Goal: Task Accomplishment & Management: Use online tool/utility

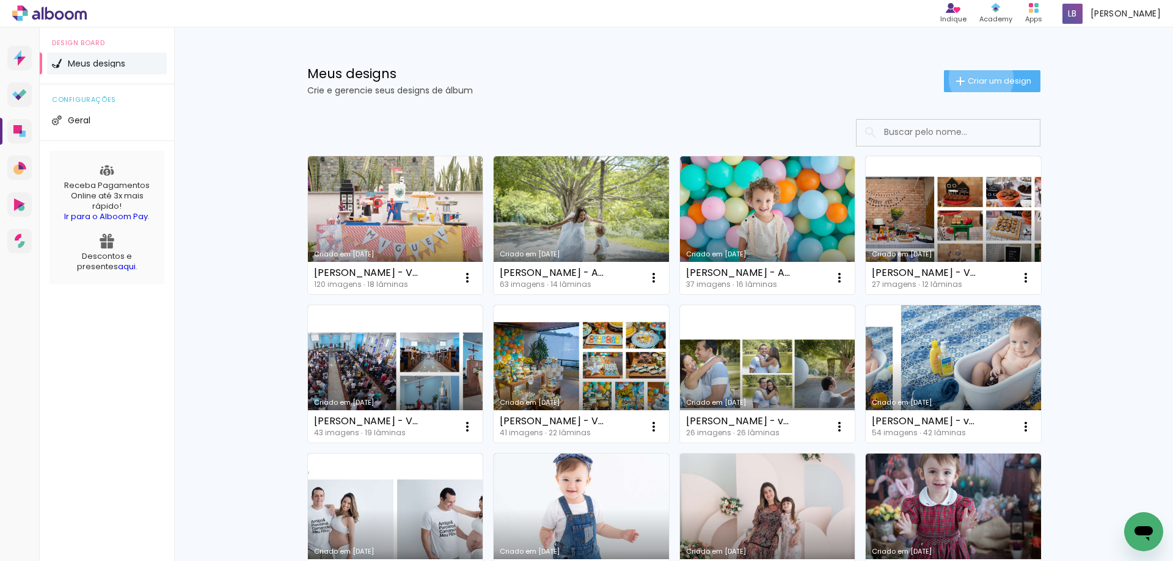
click at [974, 78] on span "Criar um design" at bounding box center [1000, 81] width 64 height 8
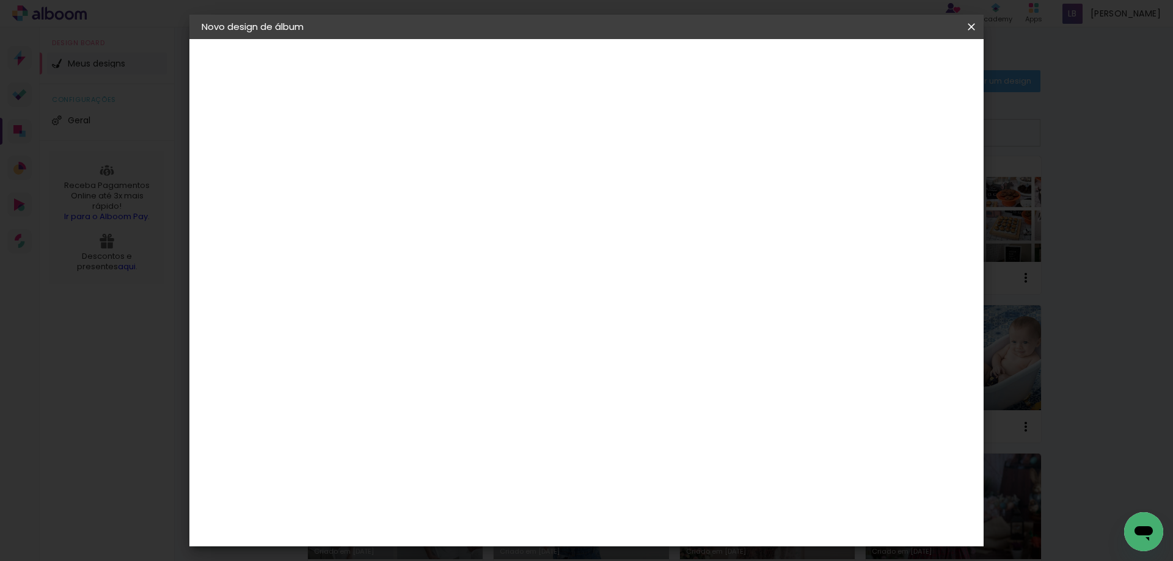
click at [406, 153] on paper-input-container "Título do álbum" at bounding box center [401, 164] width 9 height 31
type input "[PERSON_NAME] - Volume 9 (Festa 6 anos)"
type paper-input "[PERSON_NAME] - Volume 9 (Festa 6 anos)"
click at [0, 0] on slot "Avançar" at bounding box center [0, 0] width 0 height 0
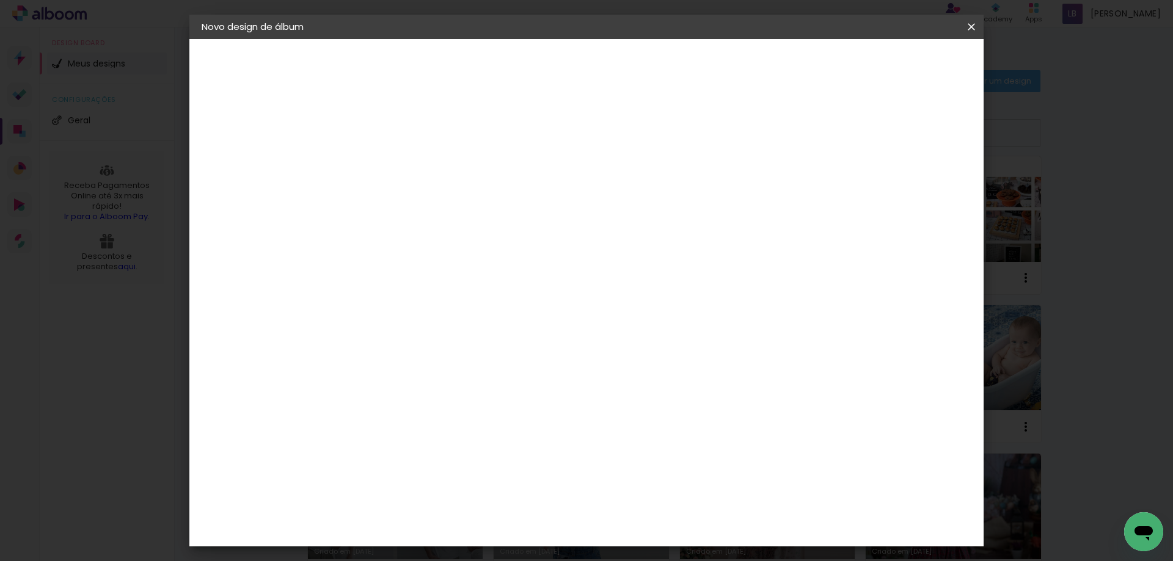
click at [494, 238] on input at bounding box center [432, 232] width 123 height 15
type input "dream"
type paper-input "dream"
click at [473, 275] on div "DreambooksPro" at bounding box center [432, 276] width 79 height 10
click at [0, 0] on slot "Avançar" at bounding box center [0, 0] width 0 height 0
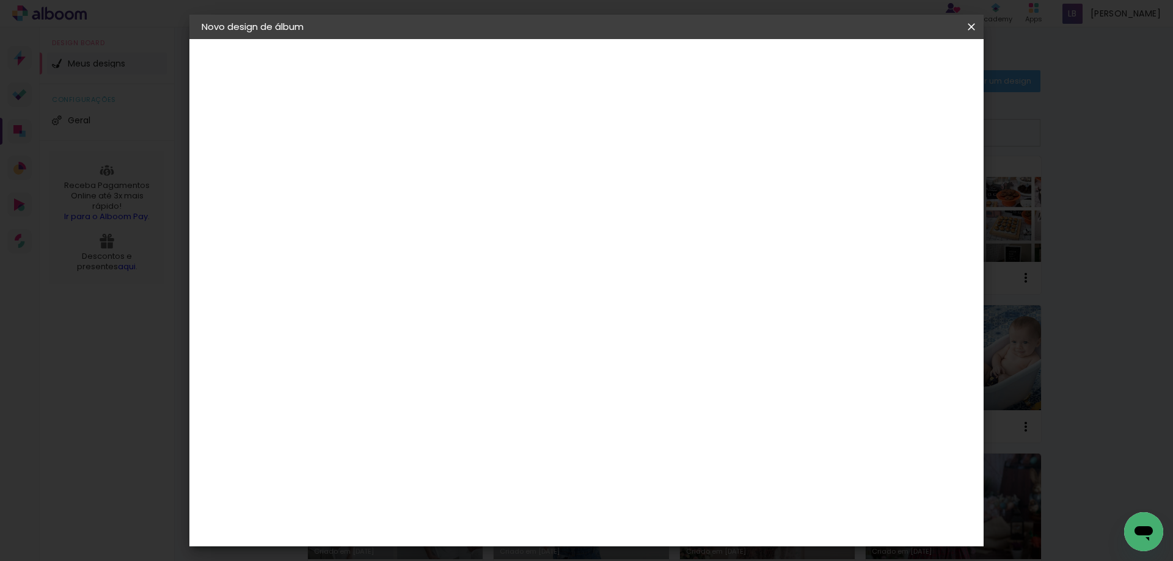
click at [498, 184] on div "Opções disponíveis Álbum Réplica Pequena Réplica Grande Tamanho Escolha o taman…" at bounding box center [433, 233] width 132 height 228
click at [449, 203] on input "text" at bounding box center [425, 212] width 48 height 19
click at [657, 200] on paper-item "Álbum" at bounding box center [666, 203] width 244 height 24
type input "Álbum"
click at [484, 530] on span "20 × 20" at bounding box center [455, 542] width 57 height 25
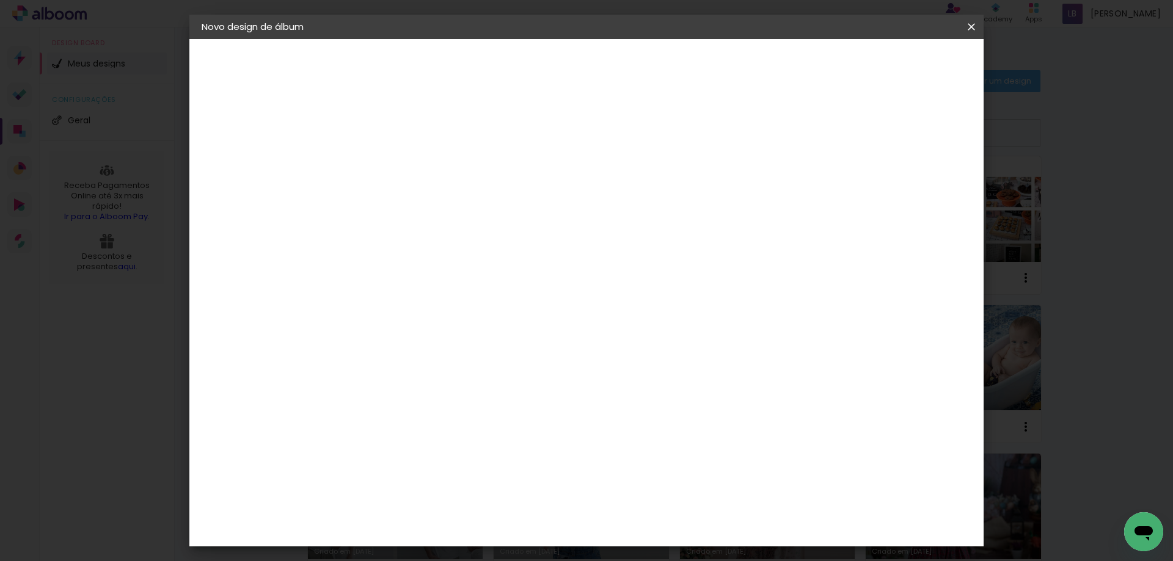
click at [0, 0] on slot "Avançar" at bounding box center [0, 0] width 0 height 0
click at [0, 0] on slot "Mostrar sangria" at bounding box center [0, 0] width 0 height 0
type paper-checkbox "on"
click at [895, 64] on span "Iniciar design" at bounding box center [867, 64] width 56 height 9
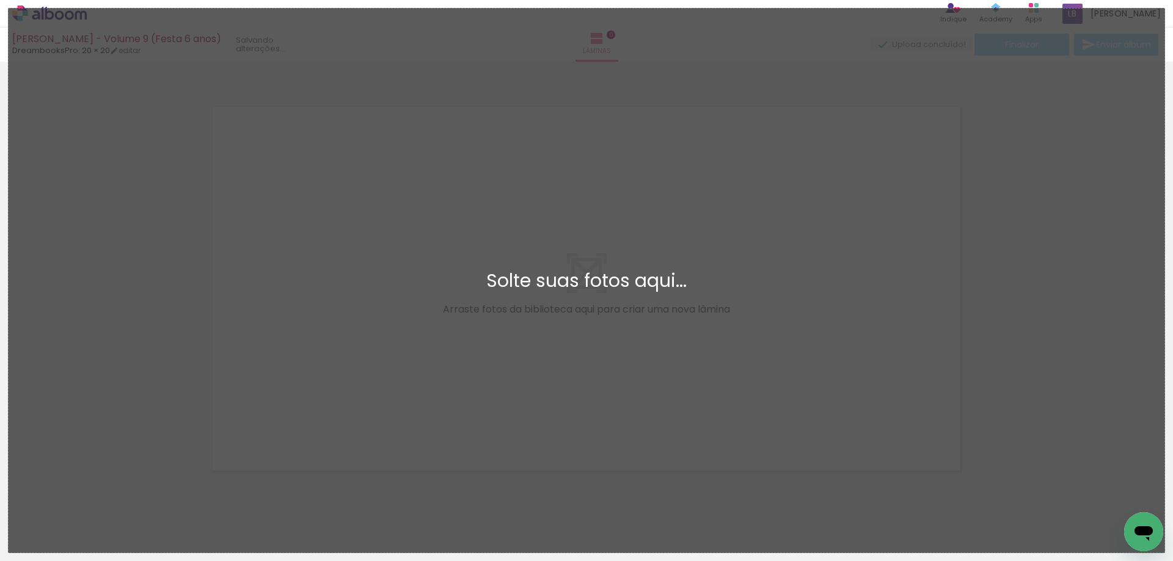
scroll to position [16, 0]
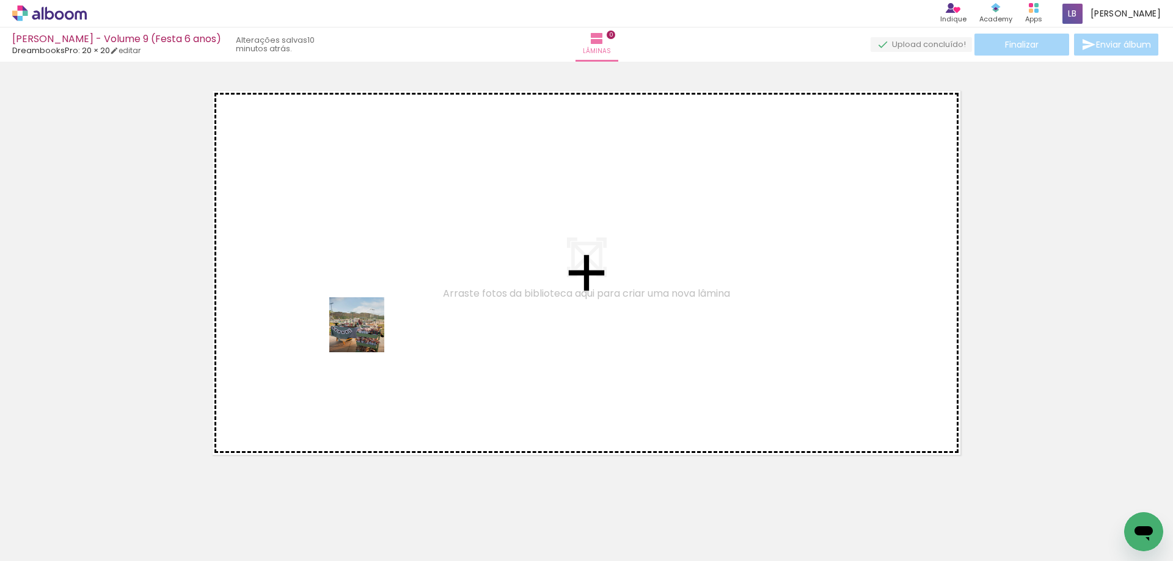
drag, startPoint x: 139, startPoint y: 527, endPoint x: 381, endPoint y: 319, distance: 318.8
click at [381, 319] on quentale-workspace at bounding box center [586, 280] width 1173 height 561
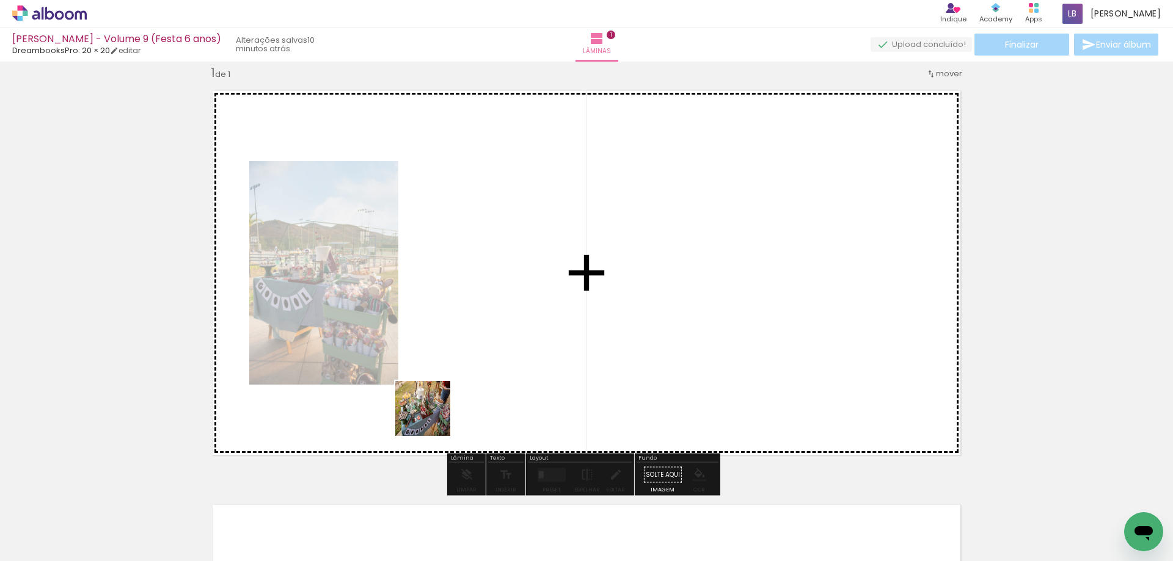
drag, startPoint x: 207, startPoint y: 518, endPoint x: 432, endPoint y: 418, distance: 246.1
click at [432, 418] on quentale-workspace at bounding box center [586, 280] width 1173 height 561
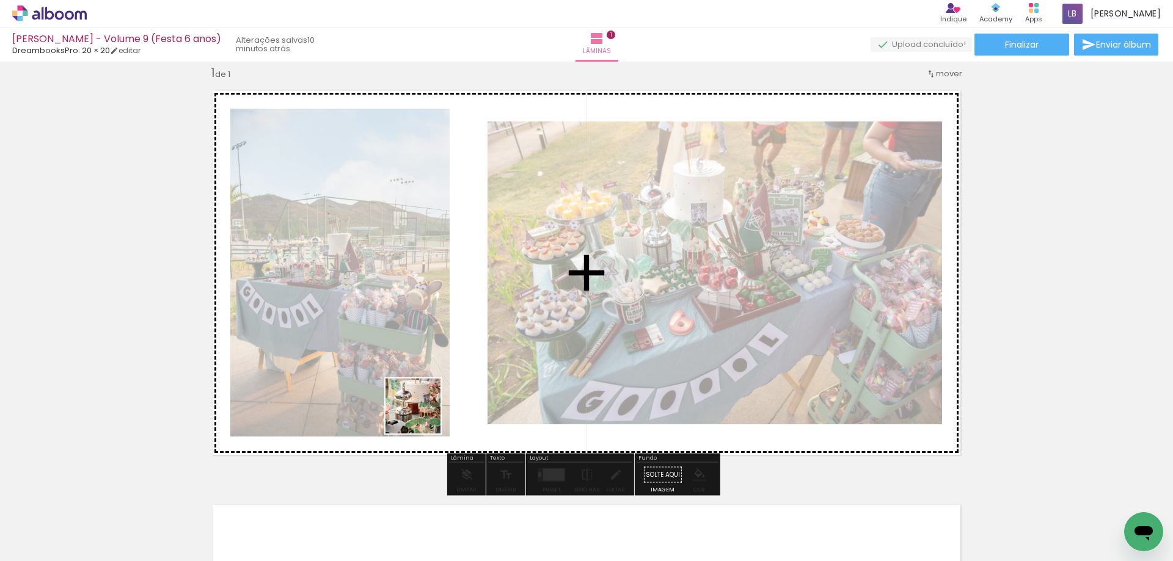
drag, startPoint x: 270, startPoint y: 519, endPoint x: 422, endPoint y: 415, distance: 184.2
click at [422, 415] on quentale-workspace at bounding box center [586, 280] width 1173 height 561
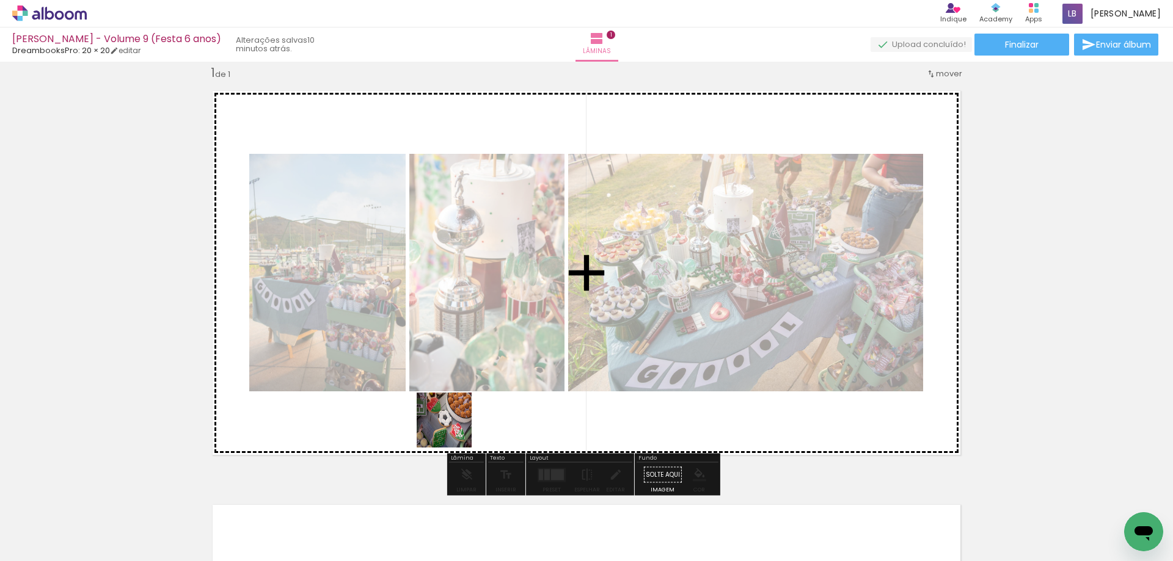
drag, startPoint x: 337, startPoint y: 529, endPoint x: 453, endPoint y: 429, distance: 152.9
click at [453, 429] on quentale-workspace at bounding box center [586, 280] width 1173 height 561
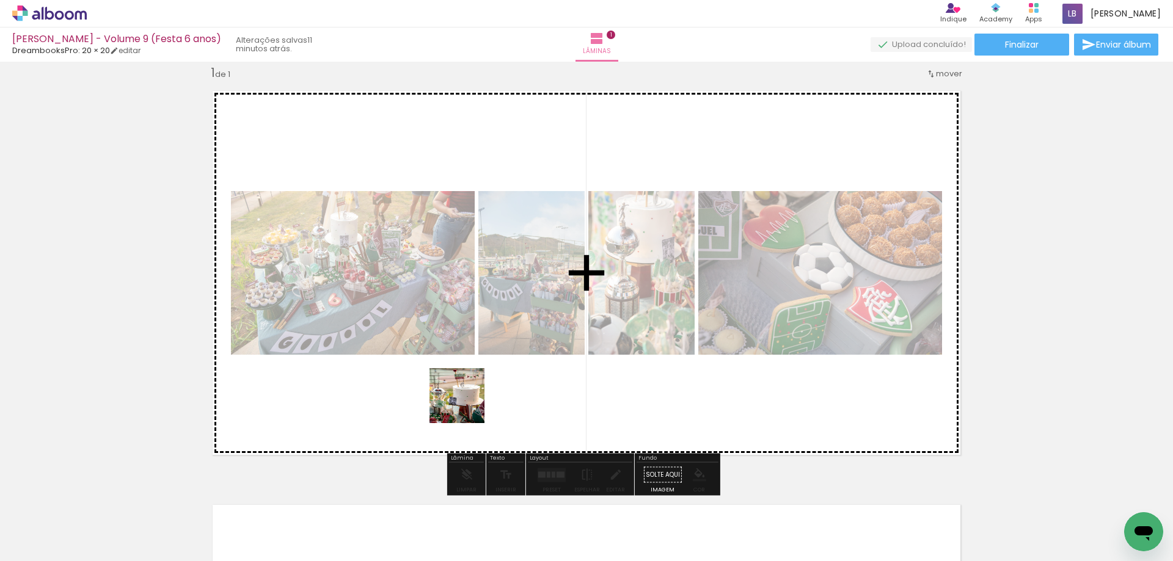
drag, startPoint x: 397, startPoint y: 521, endPoint x: 467, endPoint y: 404, distance: 136.7
click at [467, 404] on quentale-workspace at bounding box center [586, 280] width 1173 height 561
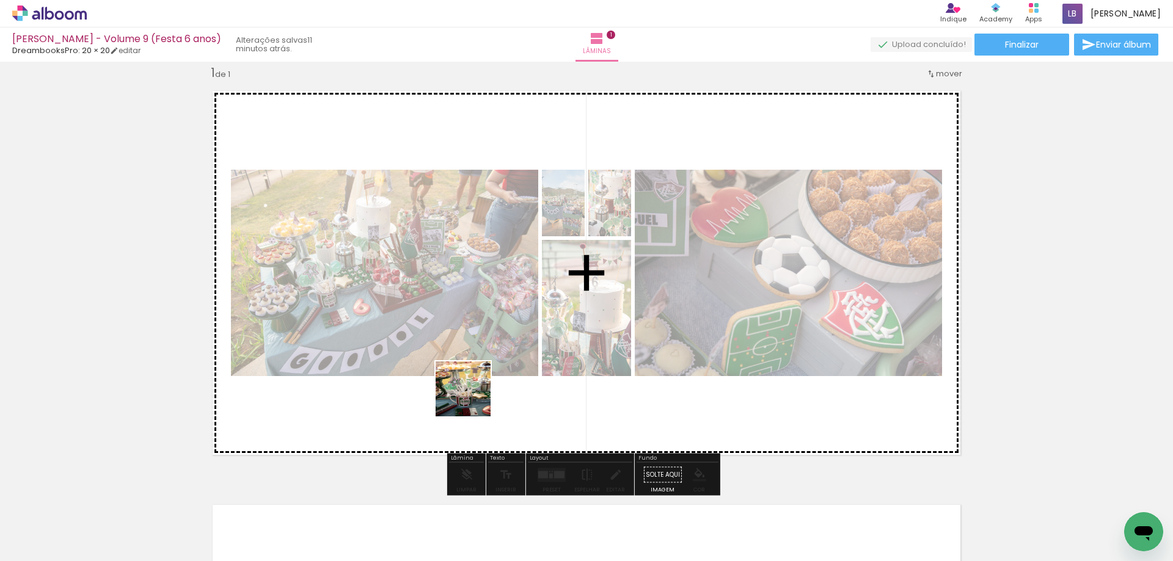
drag, startPoint x: 469, startPoint y: 531, endPoint x: 472, endPoint y: 398, distance: 132.6
click at [472, 398] on quentale-workspace at bounding box center [586, 280] width 1173 height 561
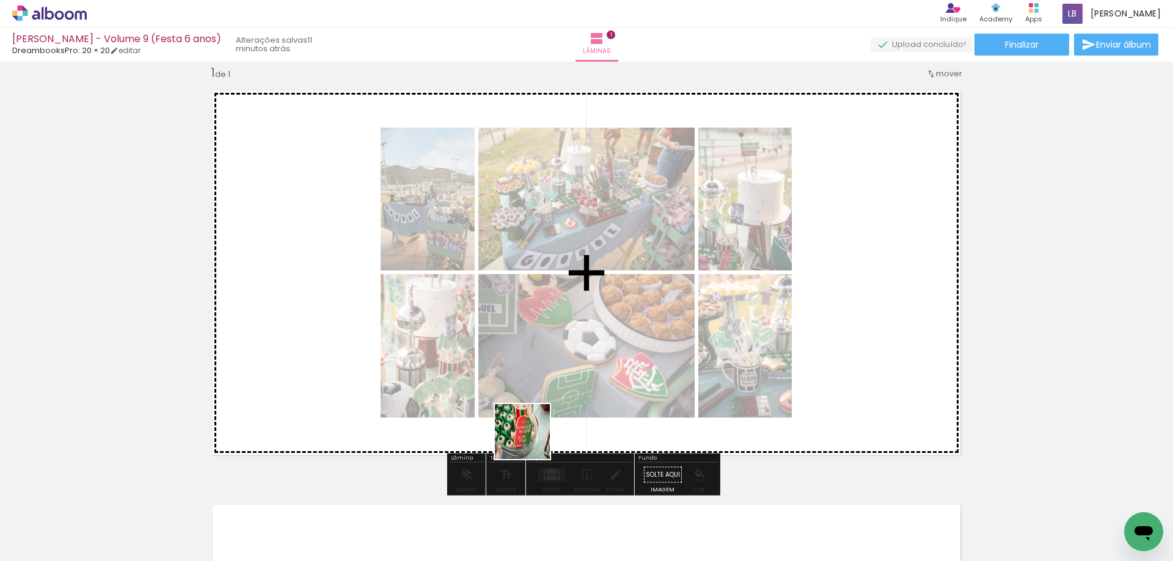
drag, startPoint x: 525, startPoint y: 526, endPoint x: 531, endPoint y: 441, distance: 85.1
click at [531, 441] on quentale-workspace at bounding box center [586, 280] width 1173 height 561
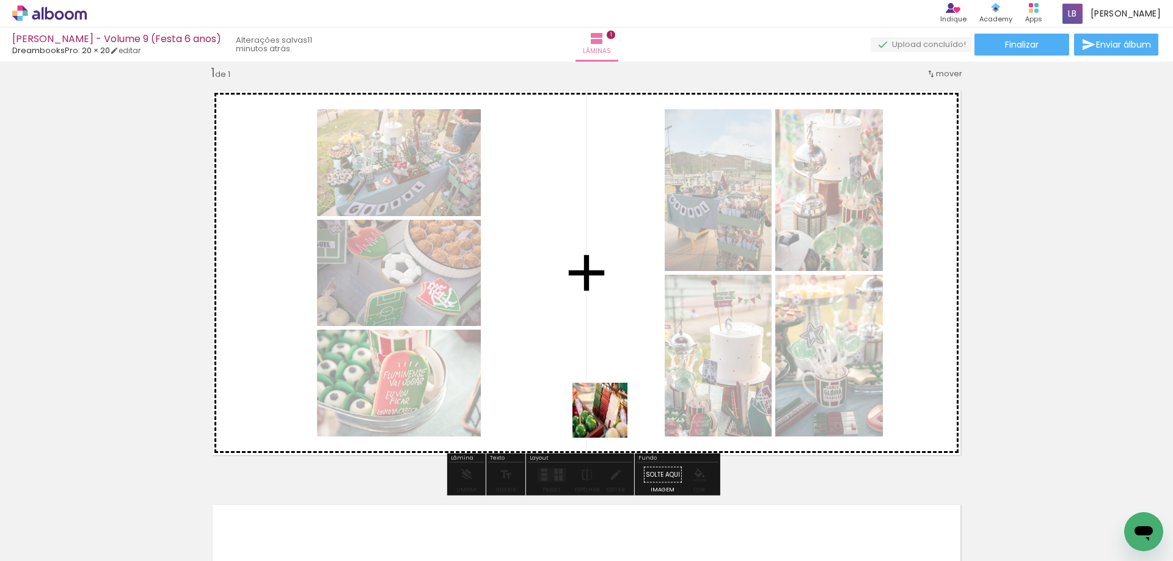
drag, startPoint x: 617, startPoint y: 518, endPoint x: 609, endPoint y: 420, distance: 98.7
click at [609, 420] on quentale-workspace at bounding box center [586, 280] width 1173 height 561
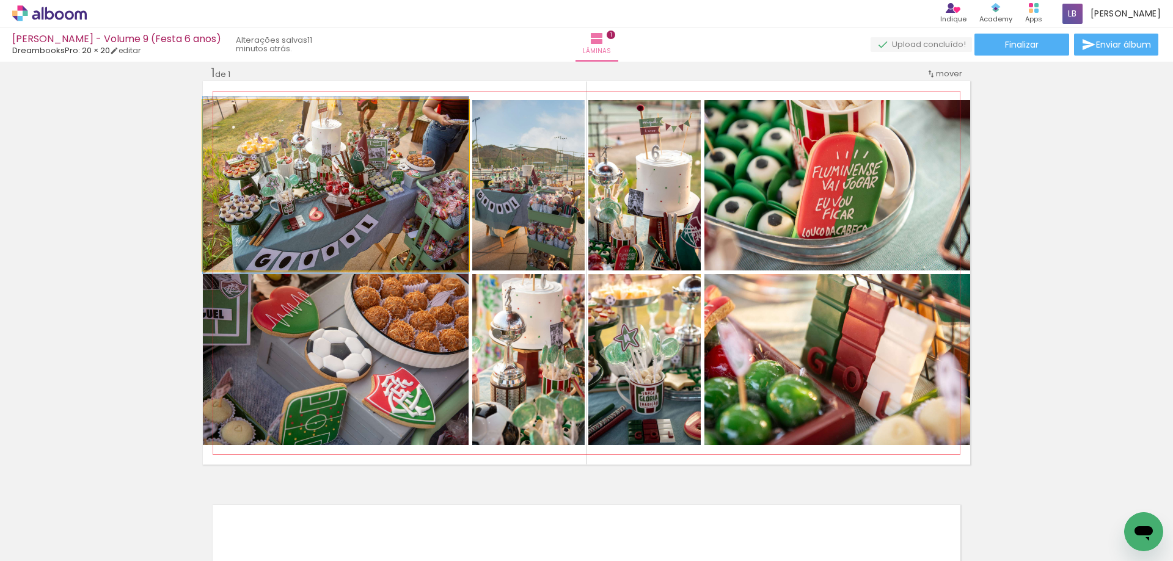
drag, startPoint x: 394, startPoint y: 208, endPoint x: 394, endPoint y: 226, distance: 18.3
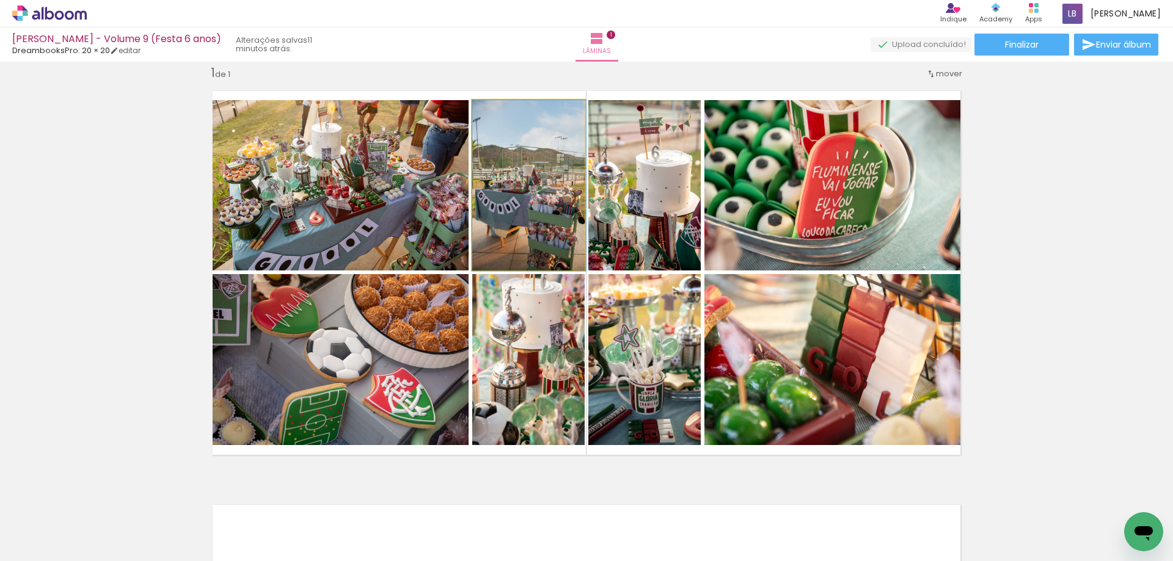
drag, startPoint x: 531, startPoint y: 214, endPoint x: 536, endPoint y: 172, distance: 41.8
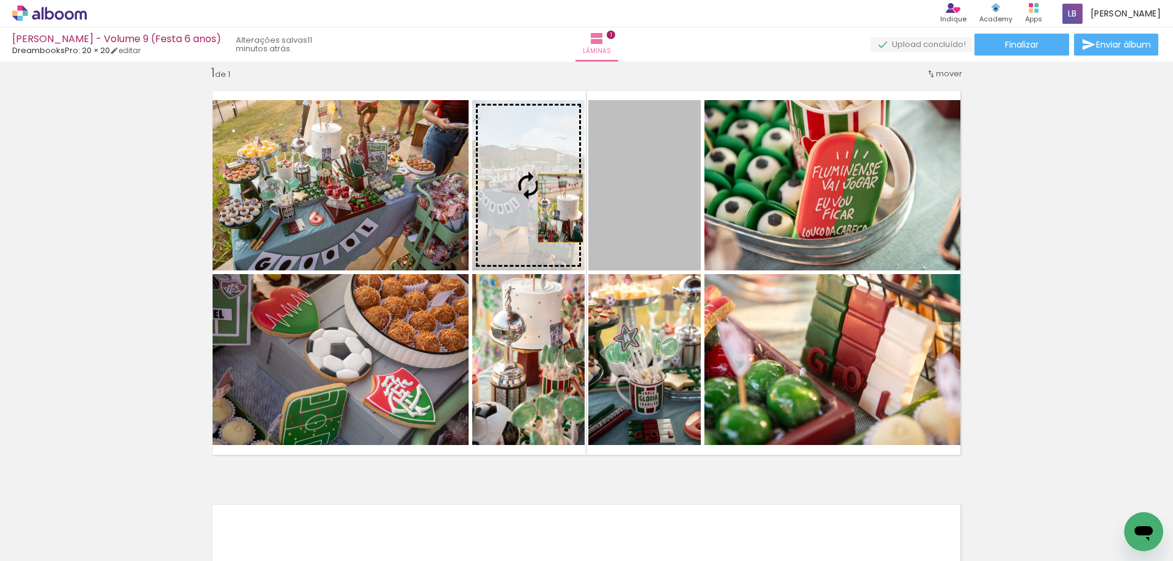
drag, startPoint x: 643, startPoint y: 223, endPoint x: 555, endPoint y: 208, distance: 88.6
click at [0, 0] on slot at bounding box center [0, 0] width 0 height 0
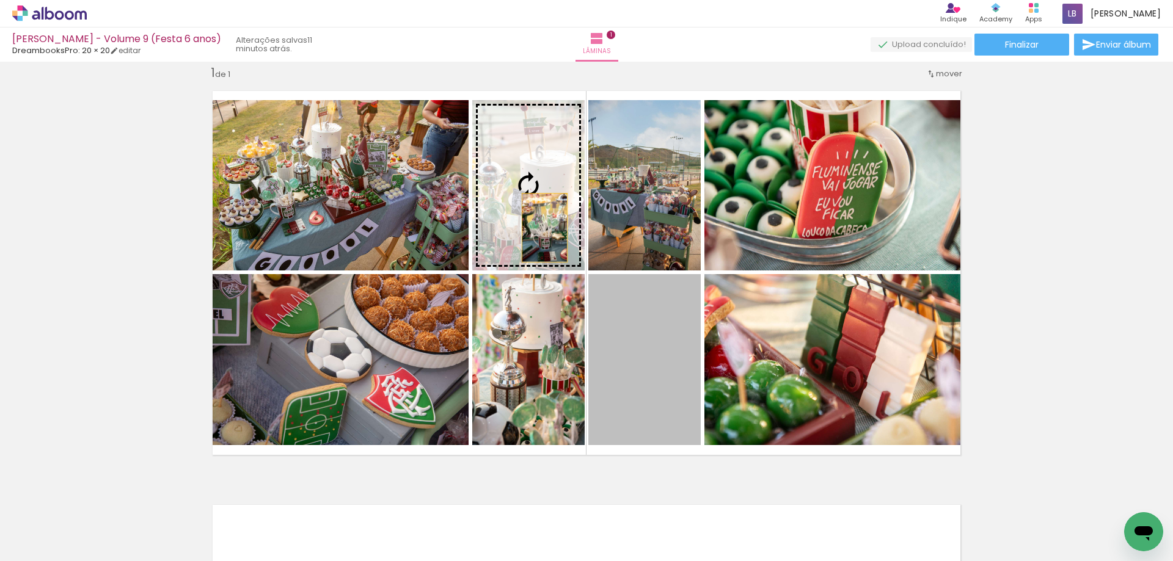
drag, startPoint x: 679, startPoint y: 418, endPoint x: 540, endPoint y: 227, distance: 236.1
click at [0, 0] on slot at bounding box center [0, 0] width 0 height 0
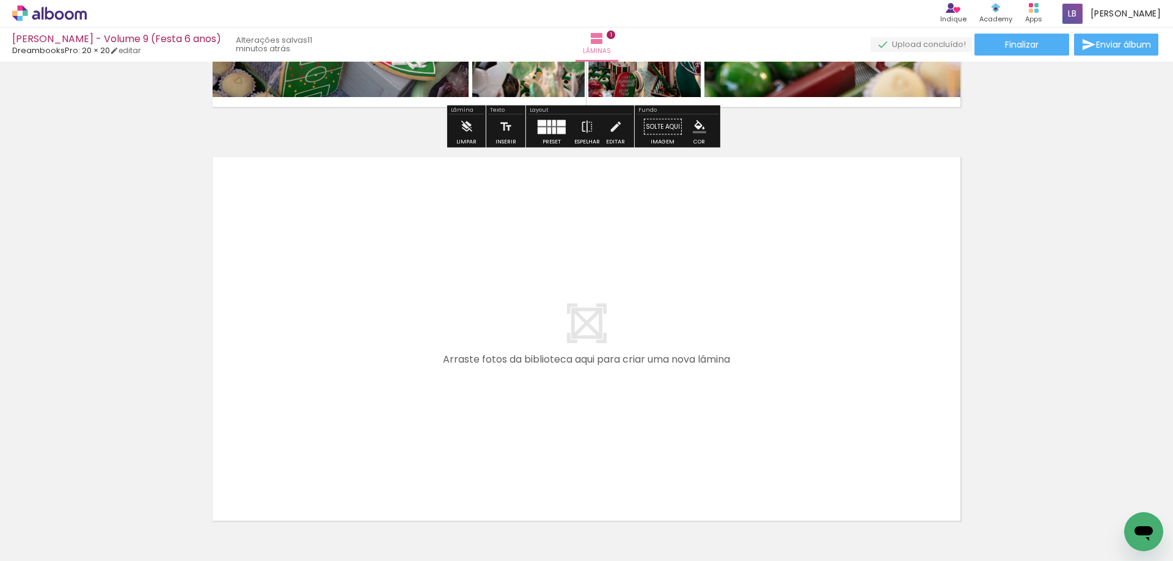
scroll to position [443, 0]
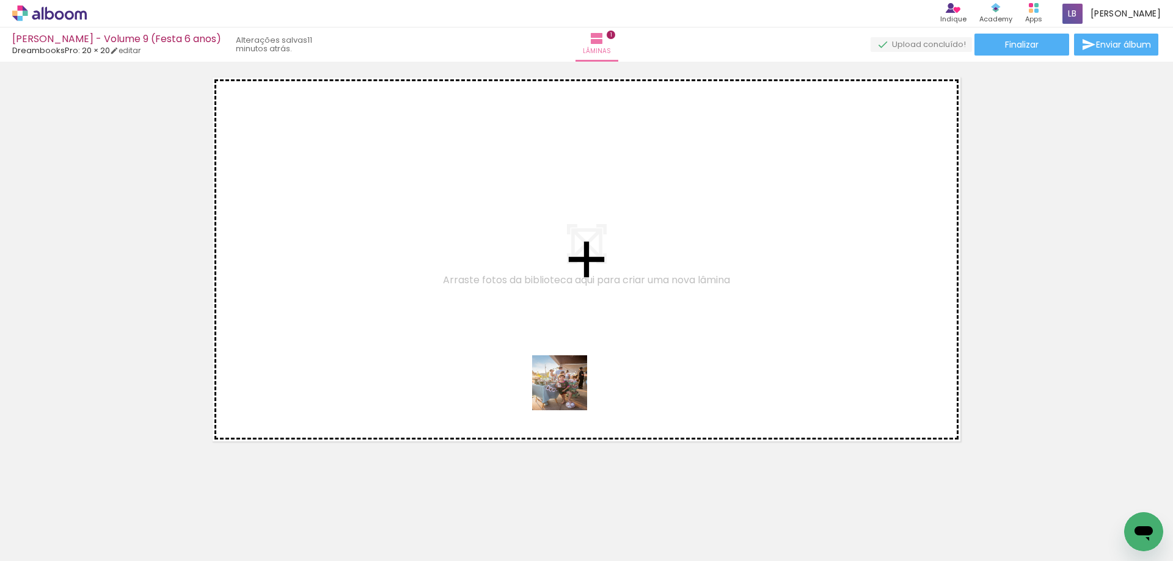
drag, startPoint x: 676, startPoint y: 517, endPoint x: 553, endPoint y: 362, distance: 197.5
click at [553, 362] on quentale-workspace at bounding box center [586, 280] width 1173 height 561
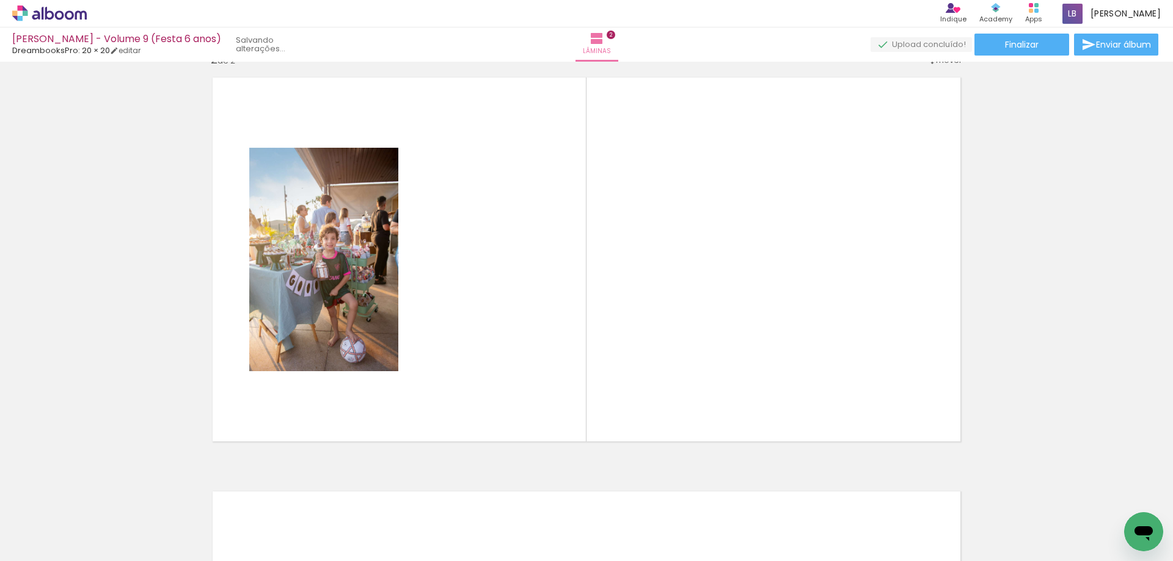
scroll to position [430, 0]
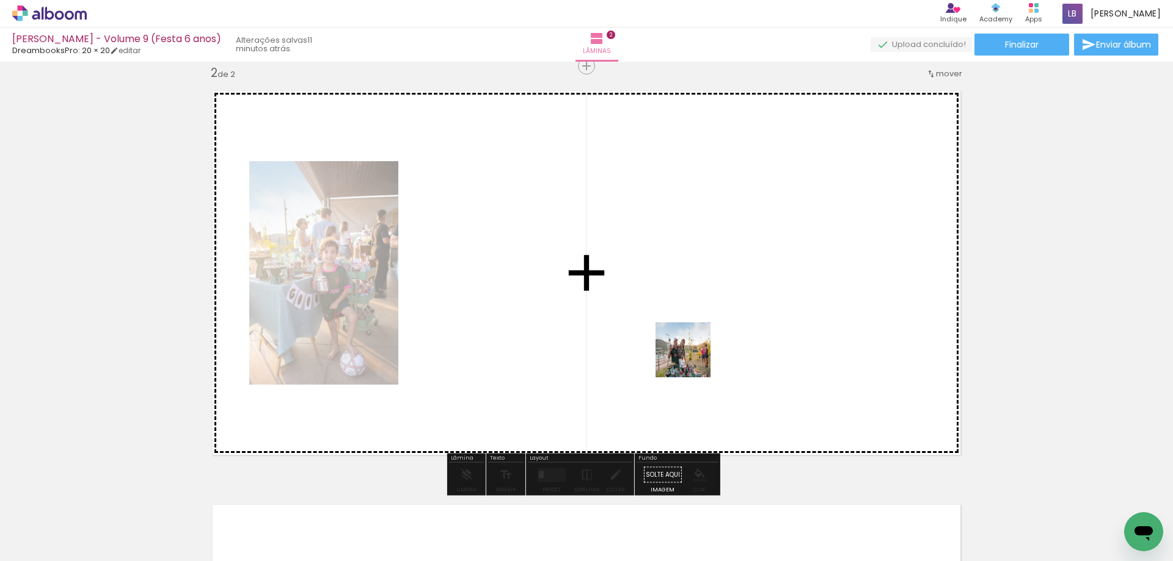
drag, startPoint x: 751, startPoint y: 539, endPoint x: 685, endPoint y: 349, distance: 200.5
click at [685, 349] on quentale-workspace at bounding box center [586, 280] width 1173 height 561
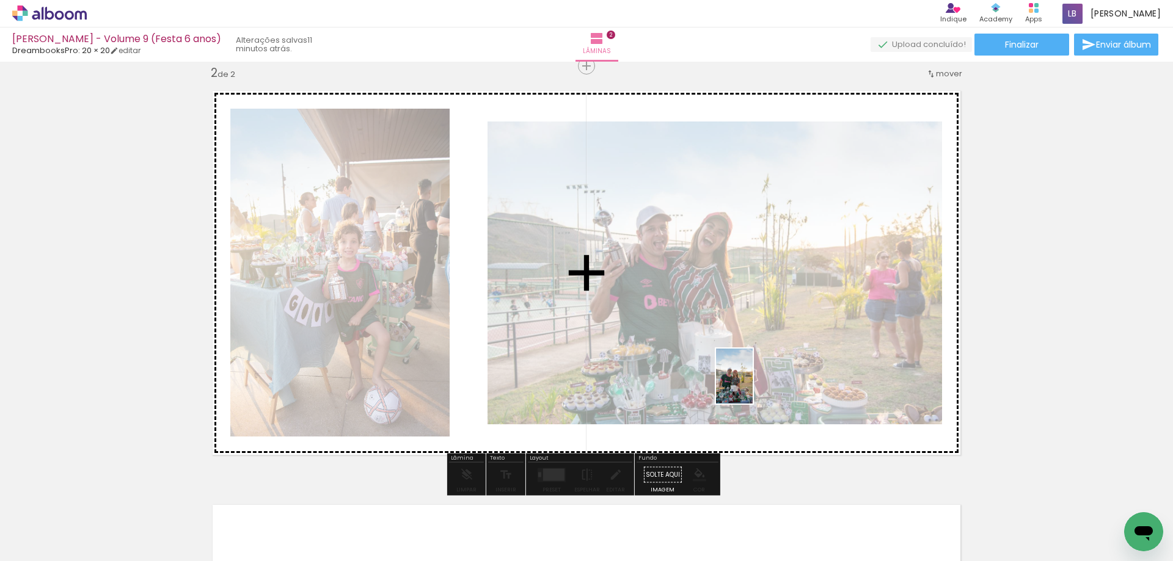
drag, startPoint x: 813, startPoint y: 539, endPoint x: 753, endPoint y: 385, distance: 164.8
click at [753, 385] on quentale-workspace at bounding box center [586, 280] width 1173 height 561
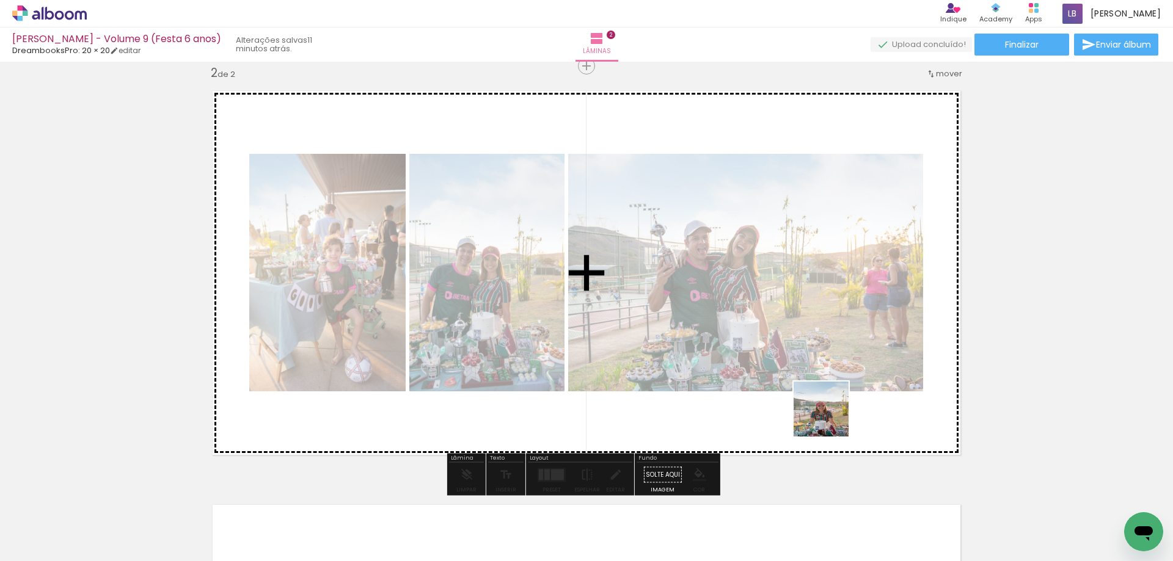
drag, startPoint x: 884, startPoint y: 539, endPoint x: 830, endPoint y: 418, distance: 132.4
click at [830, 418] on quentale-workspace at bounding box center [586, 280] width 1173 height 561
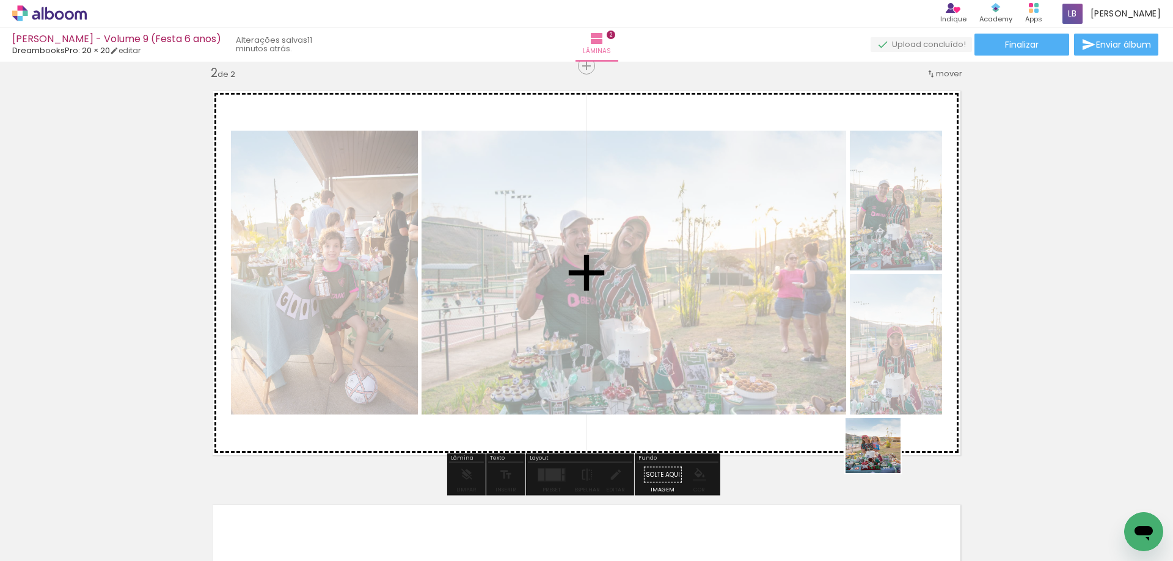
drag, startPoint x: 957, startPoint y: 539, endPoint x: 798, endPoint y: 479, distance: 169.7
click at [880, 453] on quentale-workspace at bounding box center [586, 280] width 1173 height 561
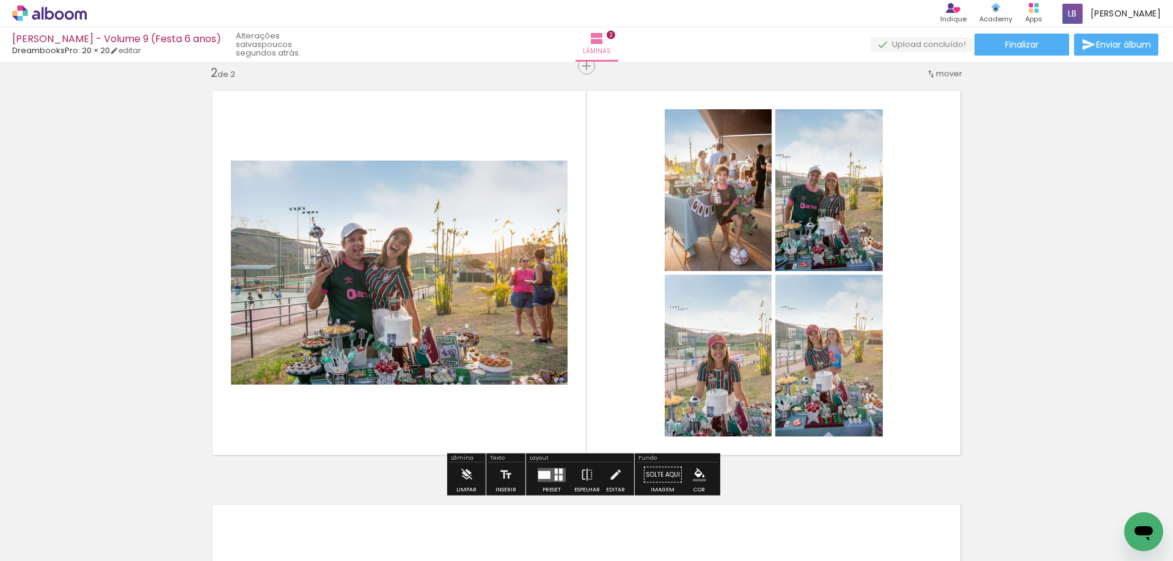
scroll to position [491, 0]
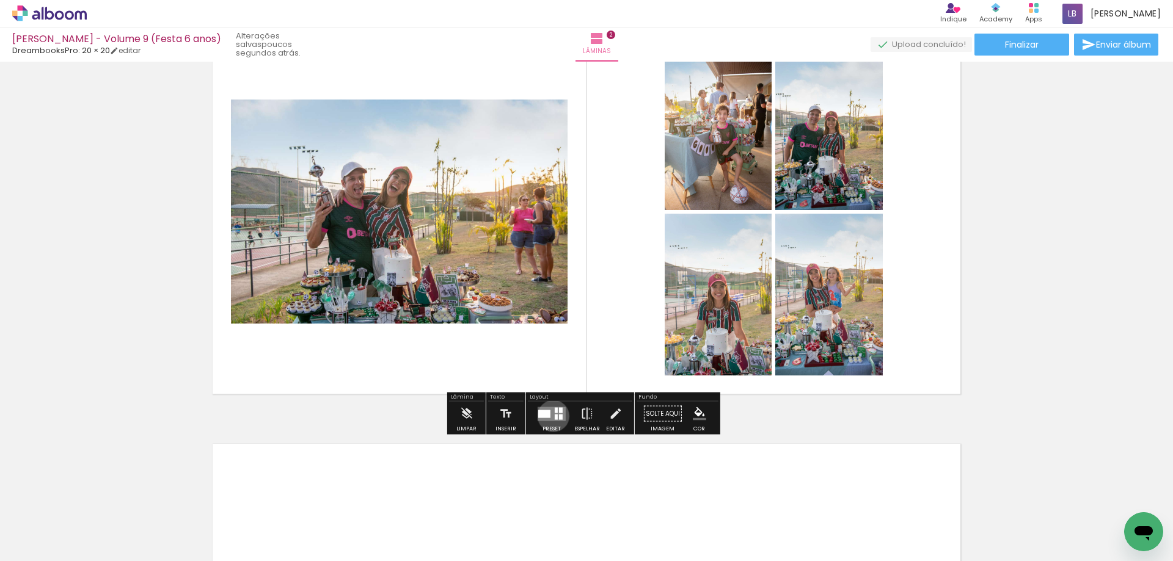
click at [550, 416] on quentale-layouter at bounding box center [552, 414] width 28 height 14
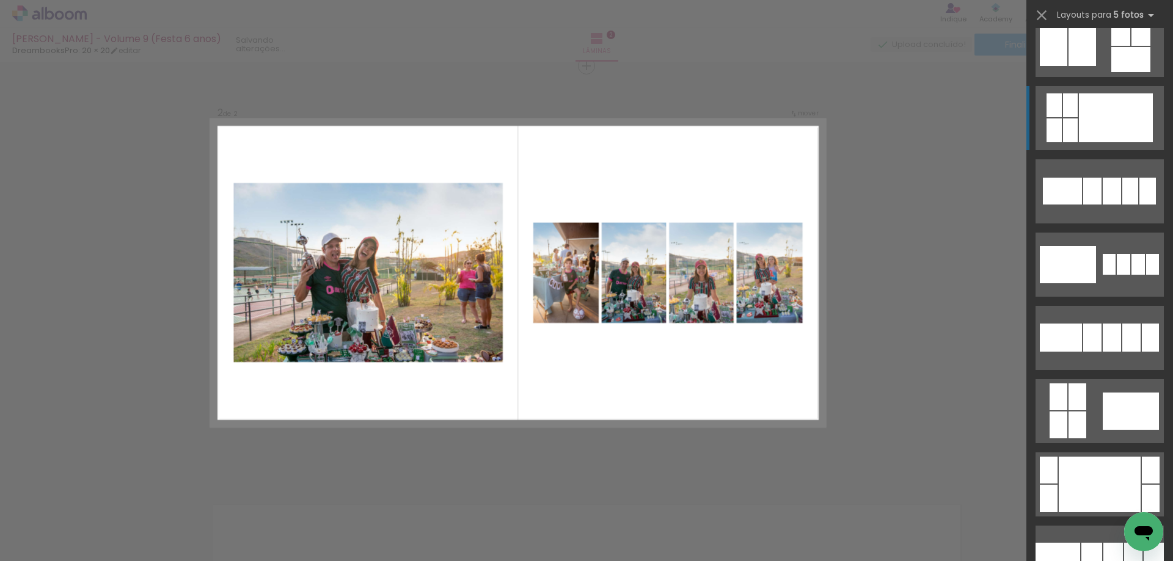
scroll to position [733, 0]
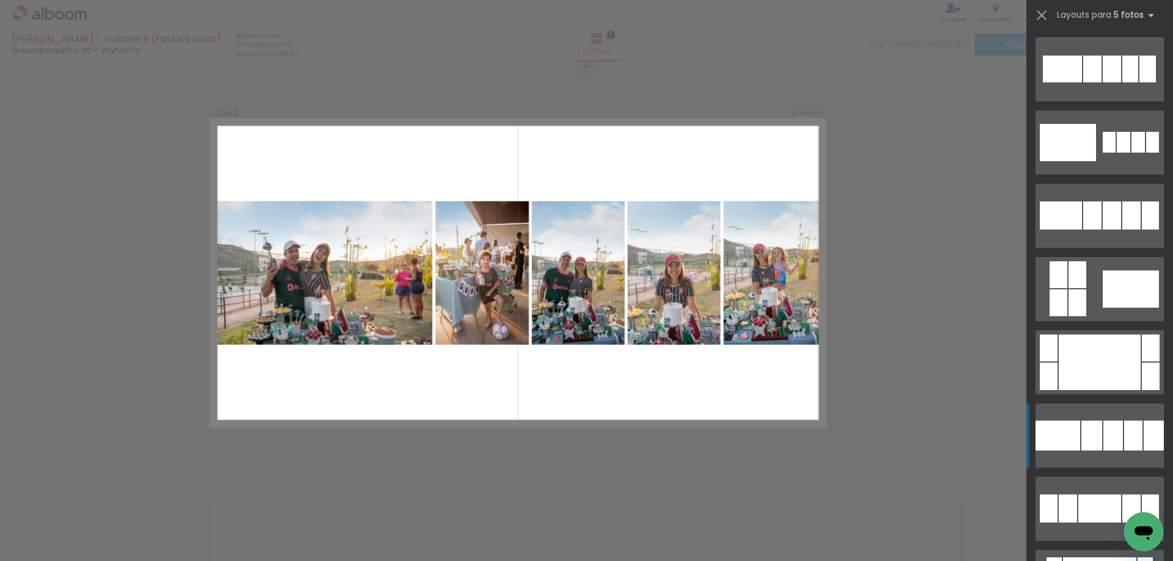
click at [1092, 431] on div at bounding box center [1091, 436] width 21 height 30
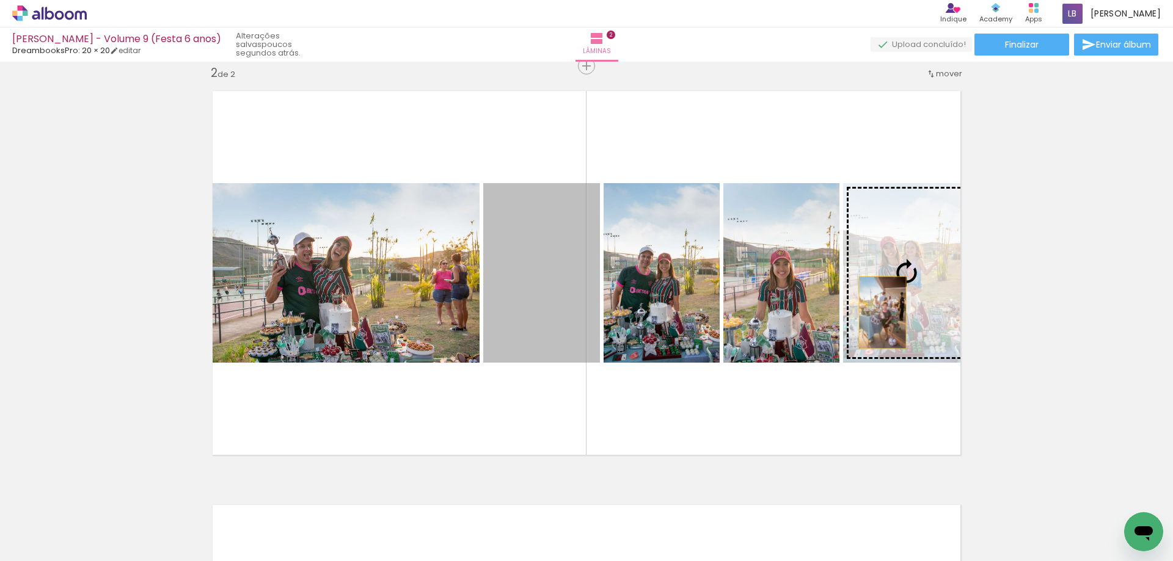
drag, startPoint x: 545, startPoint y: 287, endPoint x: 878, endPoint y: 313, distance: 333.9
click at [0, 0] on slot at bounding box center [0, 0] width 0 height 0
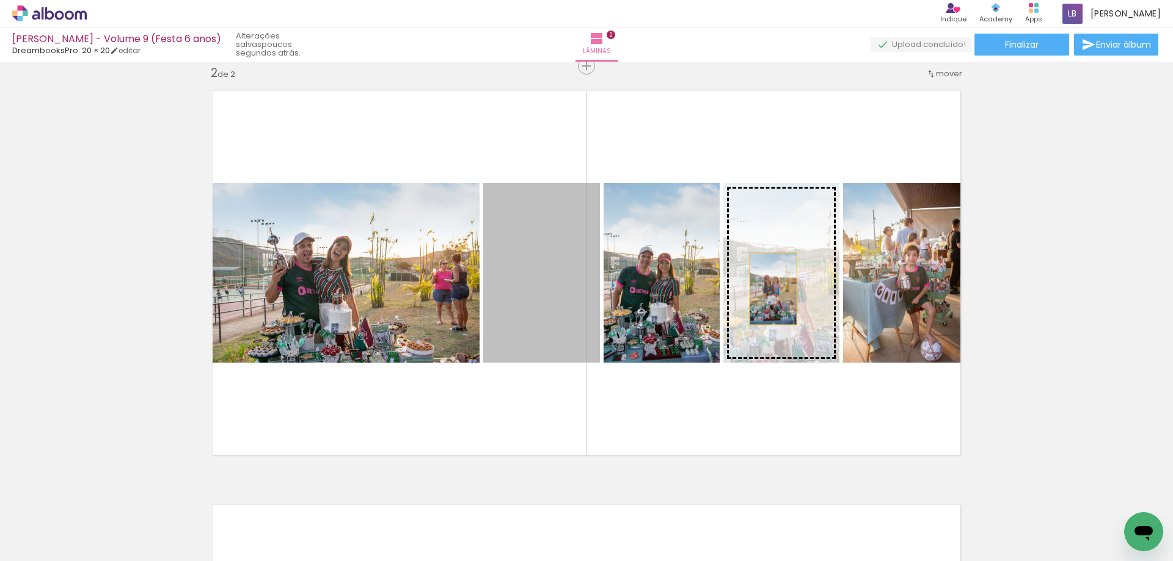
drag, startPoint x: 544, startPoint y: 291, endPoint x: 769, endPoint y: 289, distance: 224.8
click at [0, 0] on slot at bounding box center [0, 0] width 0 height 0
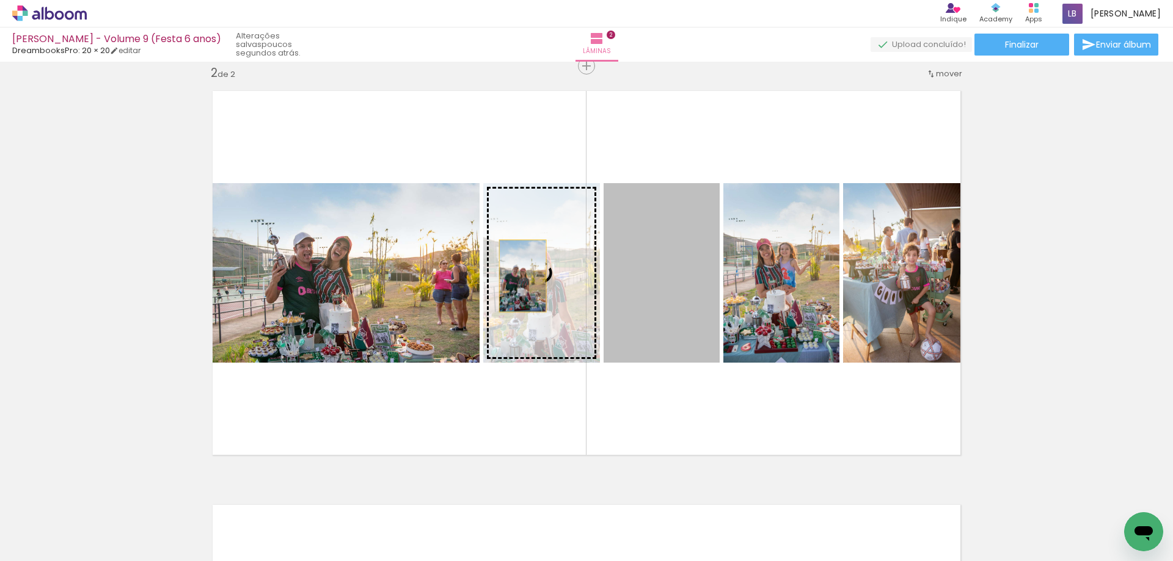
drag, startPoint x: 639, startPoint y: 294, endPoint x: 518, endPoint y: 276, distance: 122.3
click at [0, 0] on slot at bounding box center [0, 0] width 0 height 0
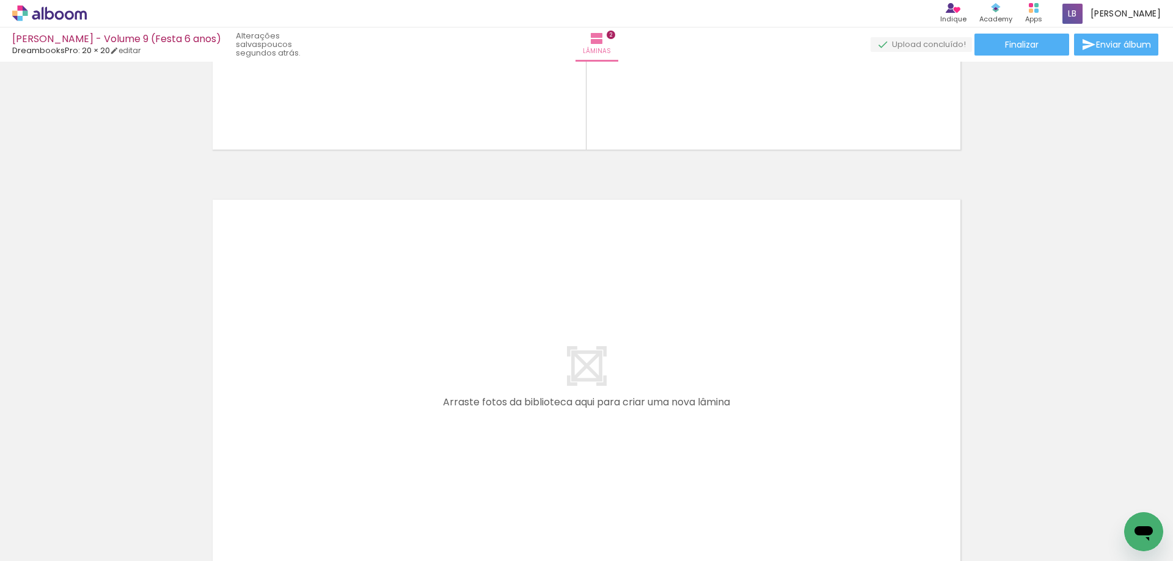
scroll to position [0, 735]
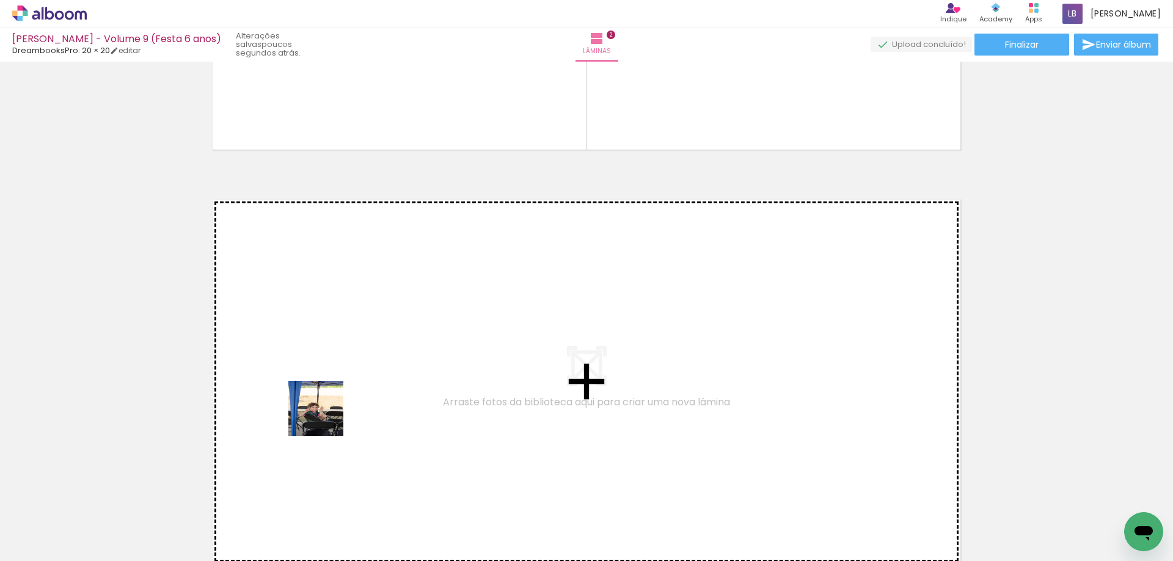
drag, startPoint x: 285, startPoint y: 516, endPoint x: 335, endPoint y: 399, distance: 127.5
click at [335, 399] on quentale-workspace at bounding box center [586, 280] width 1173 height 561
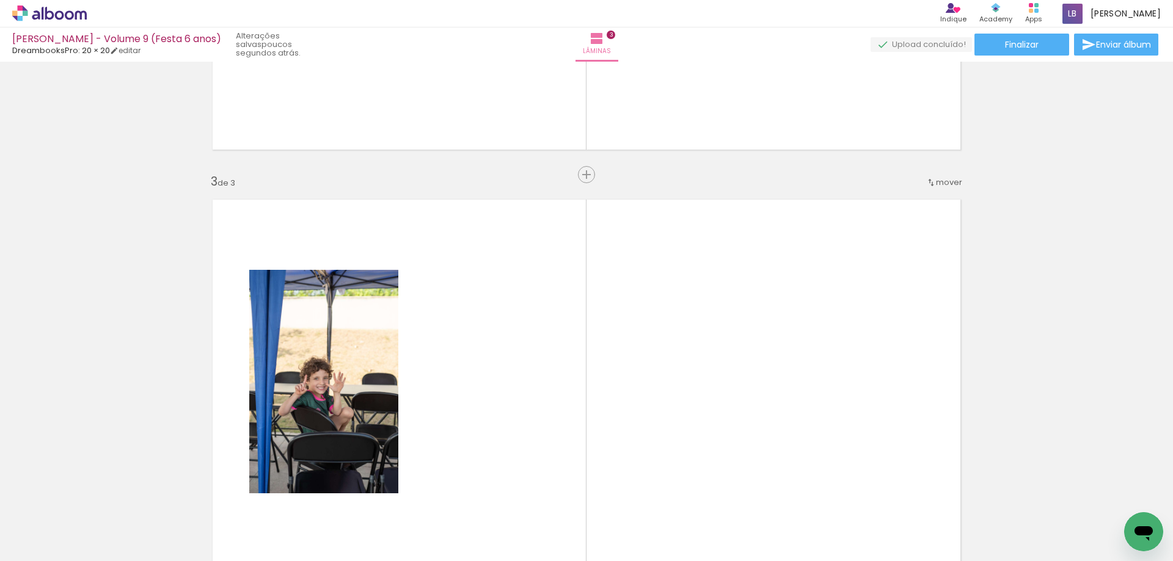
scroll to position [844, 0]
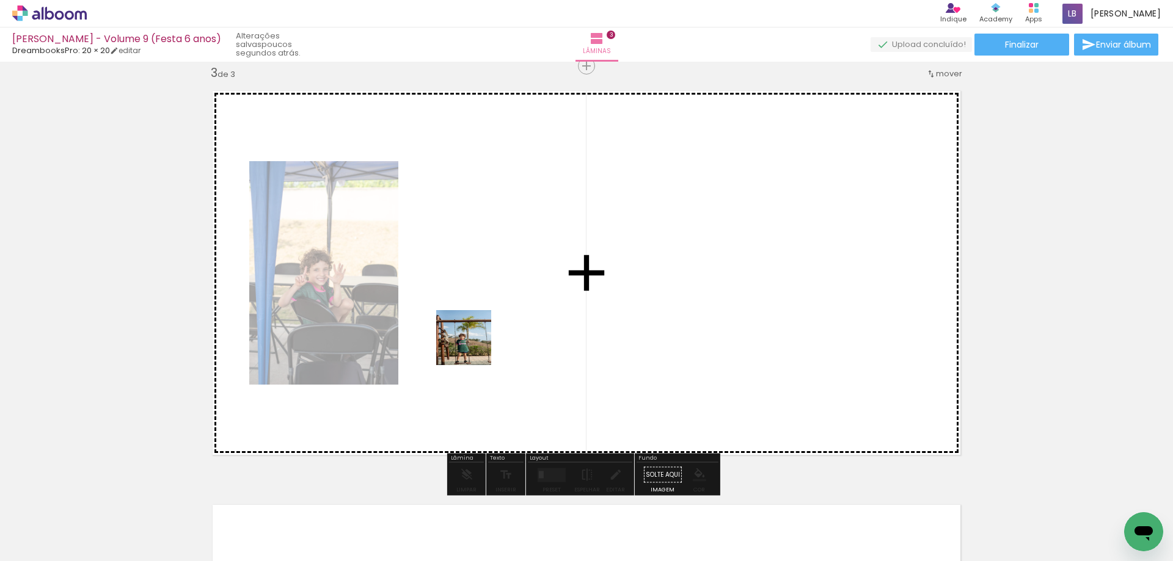
drag, startPoint x: 345, startPoint y: 525, endPoint x: 473, endPoint y: 347, distance: 218.9
click at [473, 347] on quentale-workspace at bounding box center [586, 280] width 1173 height 561
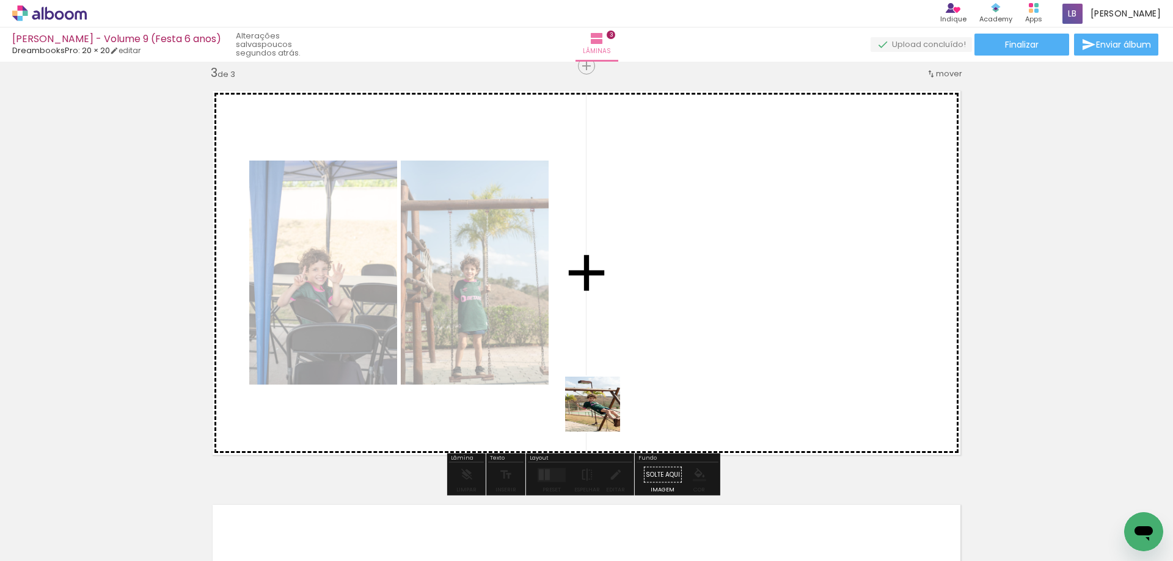
drag, startPoint x: 425, startPoint y: 521, endPoint x: 476, endPoint y: 524, distance: 51.4
click at [604, 413] on quentale-workspace at bounding box center [586, 280] width 1173 height 561
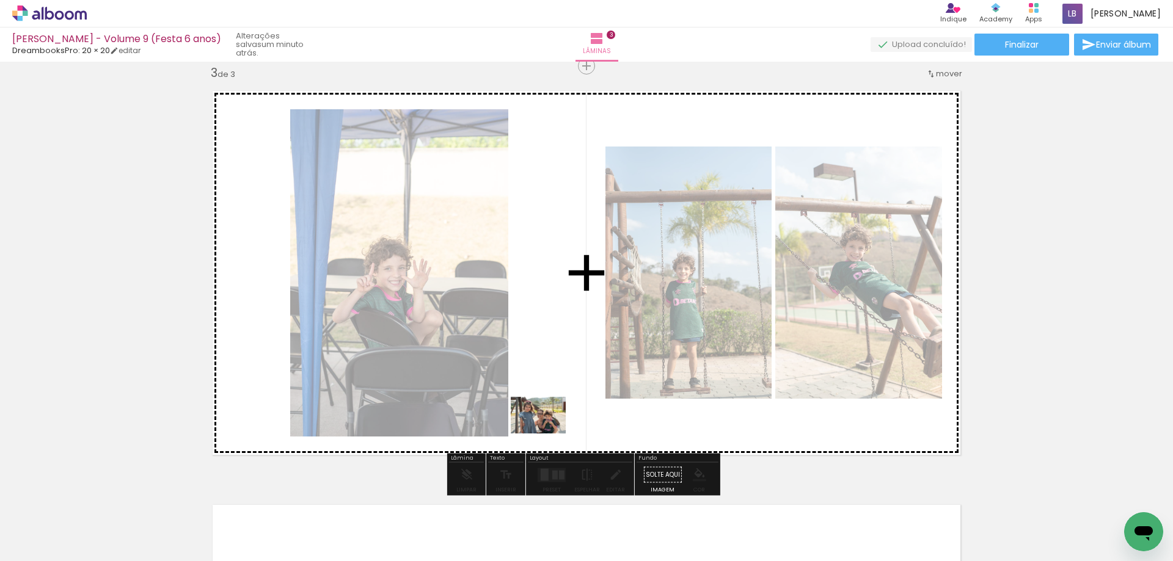
drag, startPoint x: 494, startPoint y: 513, endPoint x: 547, endPoint y: 434, distance: 95.0
click at [547, 434] on quentale-workspace at bounding box center [586, 280] width 1173 height 561
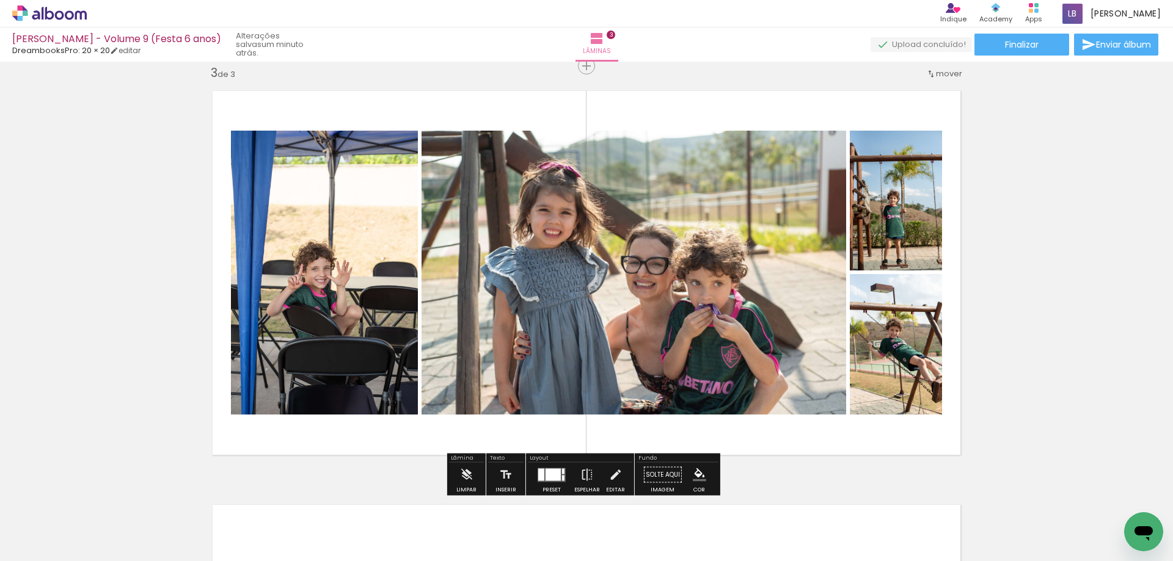
scroll to position [0, 899]
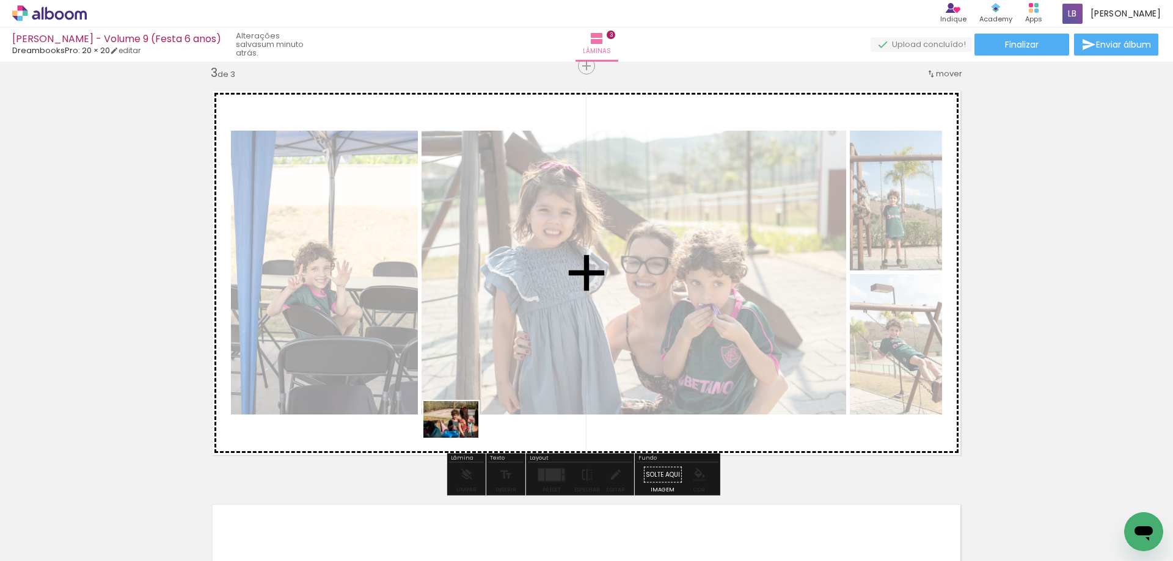
drag, startPoint x: 471, startPoint y: 523, endPoint x: 460, endPoint y: 438, distance: 85.6
click at [460, 438] on quentale-workspace at bounding box center [586, 280] width 1173 height 561
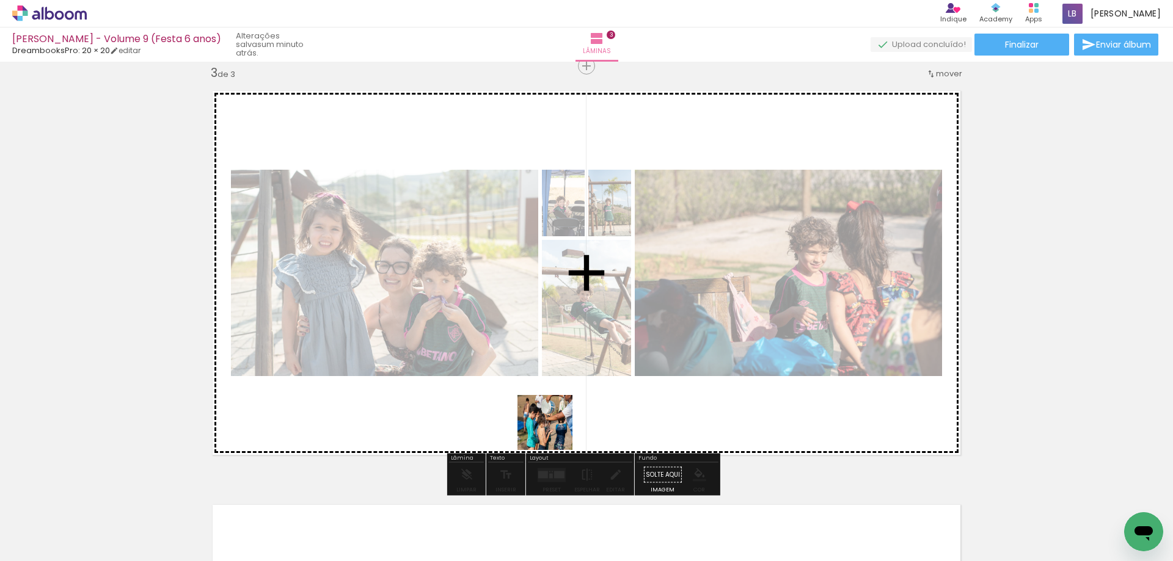
drag, startPoint x: 531, startPoint y: 529, endPoint x: 554, endPoint y: 432, distance: 99.9
click at [554, 432] on quentale-workspace at bounding box center [586, 280] width 1173 height 561
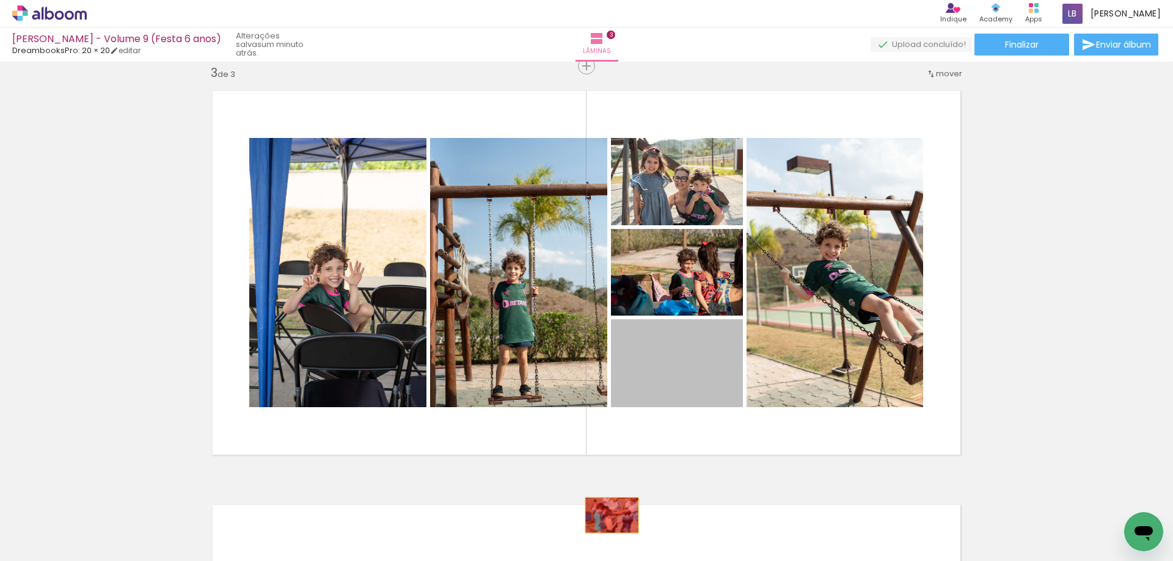
drag, startPoint x: 685, startPoint y: 363, endPoint x: 409, endPoint y: 528, distance: 321.3
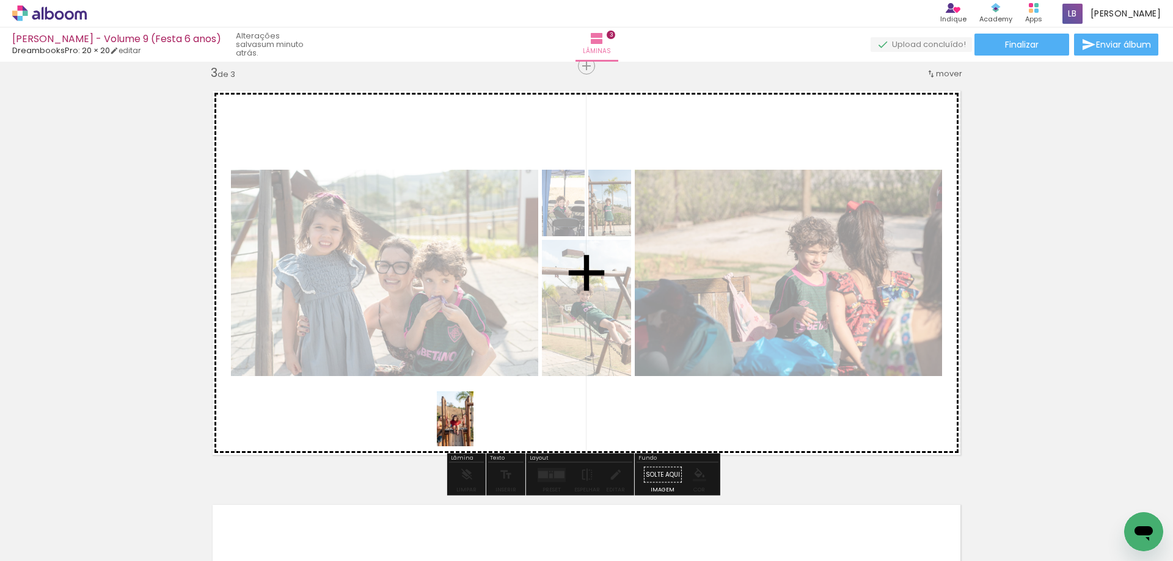
drag, startPoint x: 393, startPoint y: 536, endPoint x: 473, endPoint y: 428, distance: 134.5
click at [473, 428] on quentale-workspace at bounding box center [586, 280] width 1173 height 561
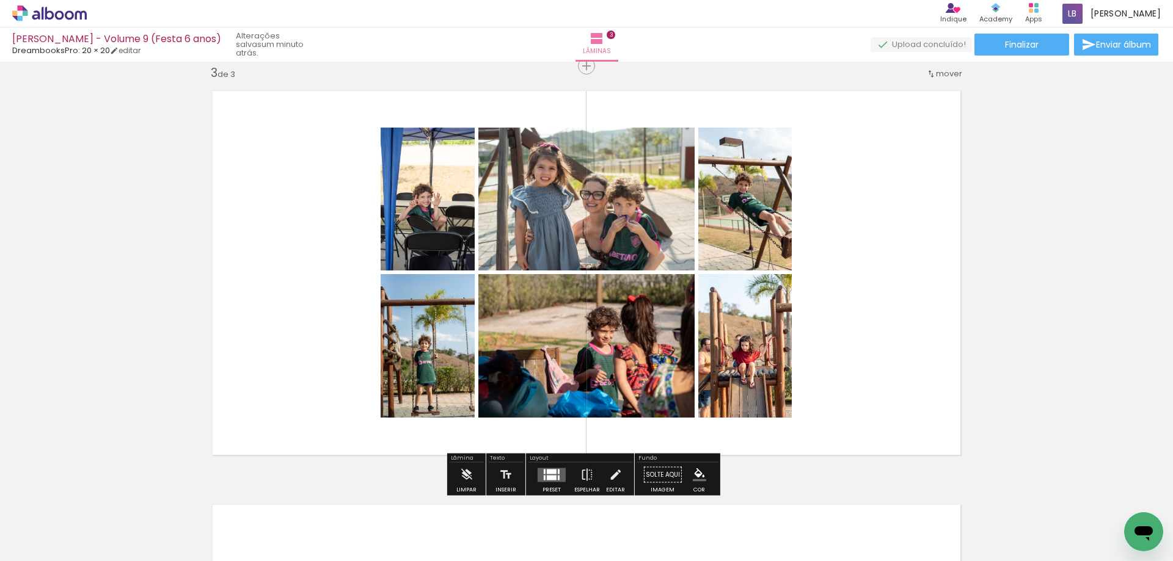
click at [547, 478] on div at bounding box center [552, 477] width 10 height 5
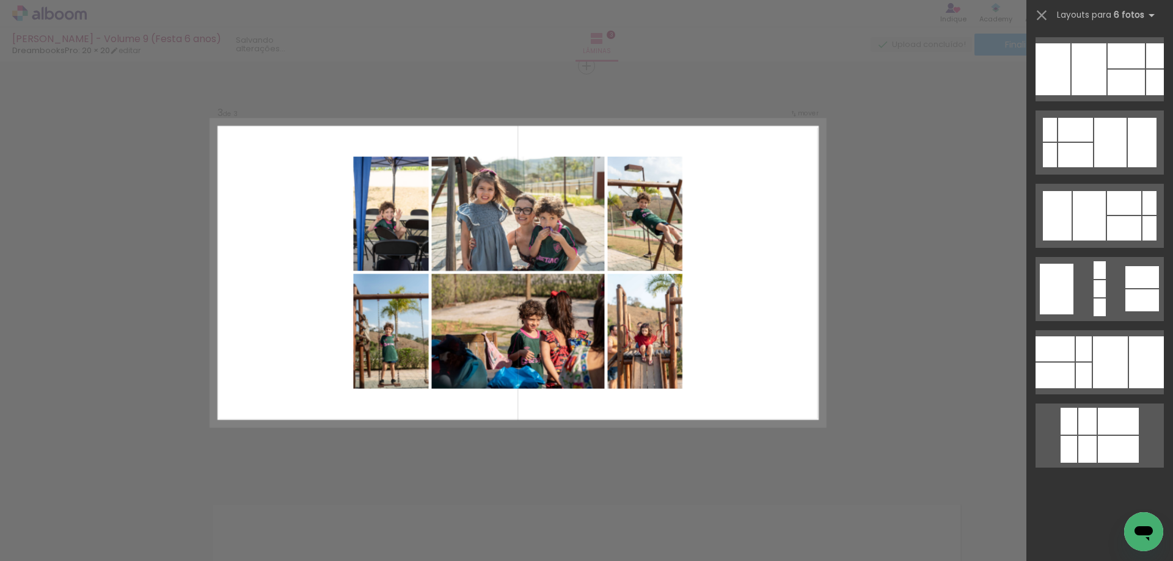
scroll to position [0, 0]
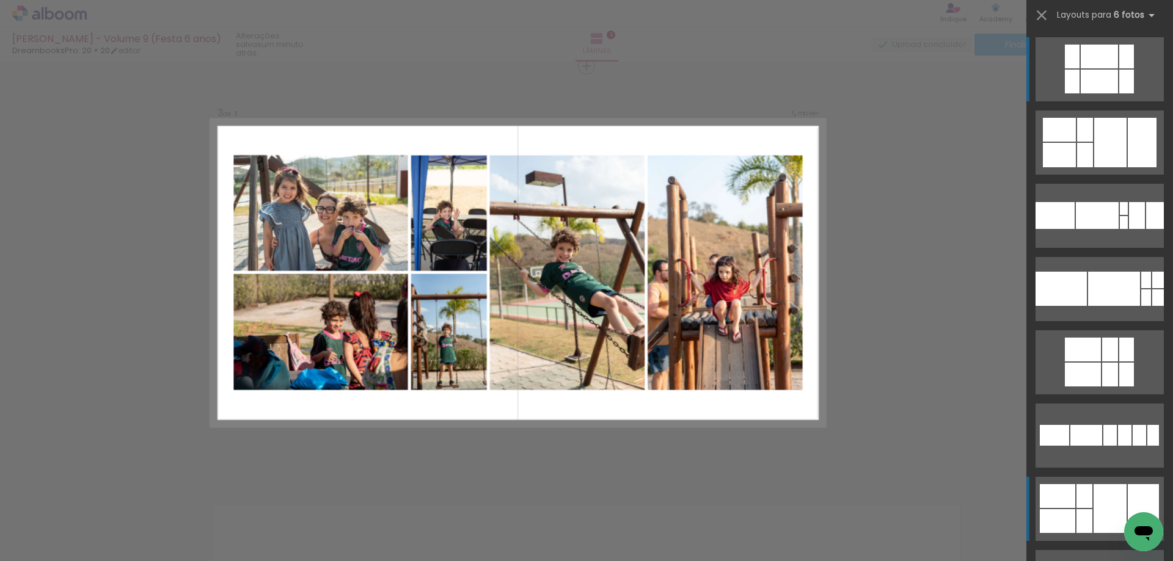
click at [1097, 500] on div at bounding box center [1109, 508] width 33 height 49
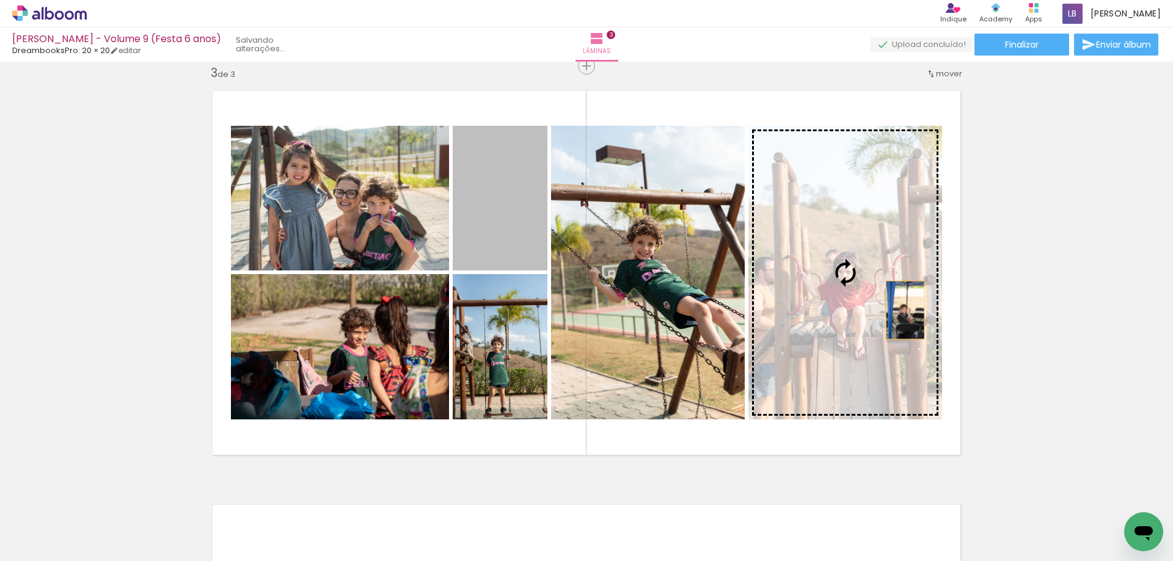
drag, startPoint x: 505, startPoint y: 238, endPoint x: 900, endPoint y: 310, distance: 401.7
click at [0, 0] on slot at bounding box center [0, 0] width 0 height 0
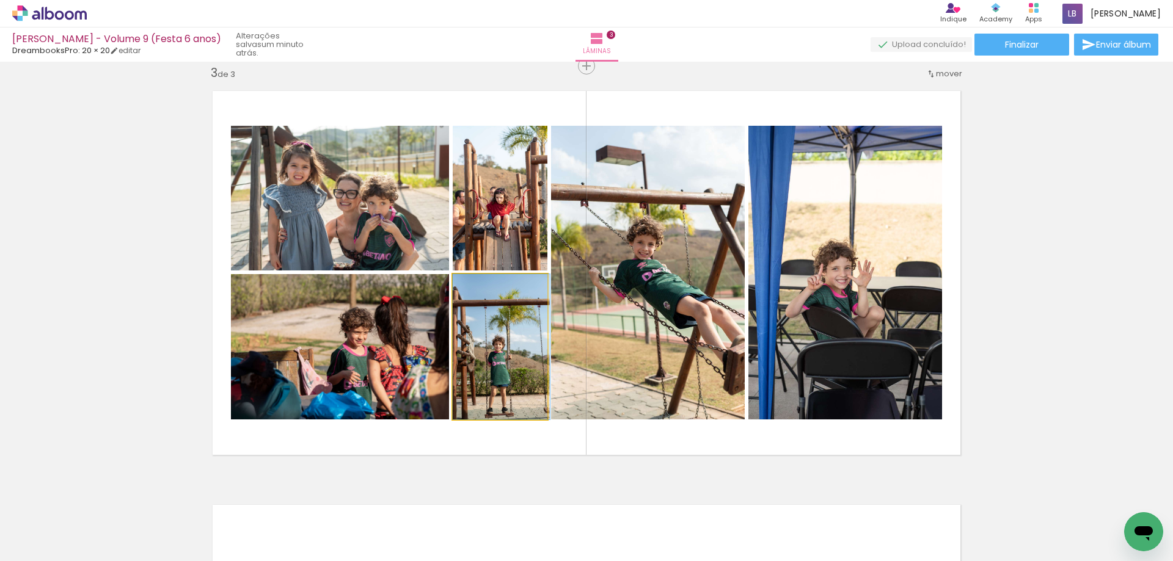
drag, startPoint x: 503, startPoint y: 395, endPoint x: 505, endPoint y: 367, distance: 28.1
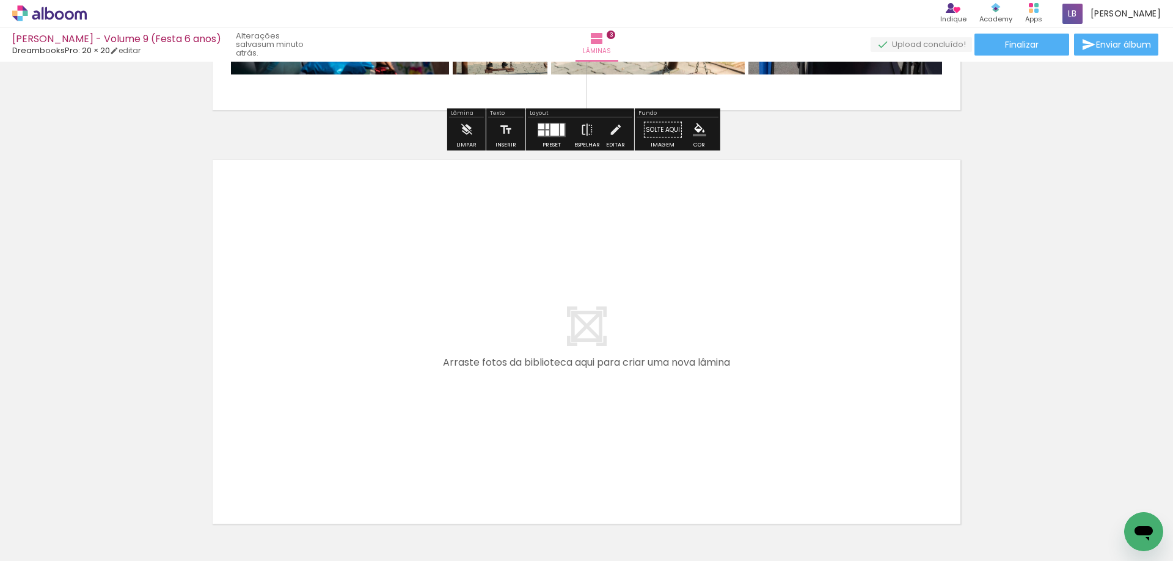
scroll to position [1211, 0]
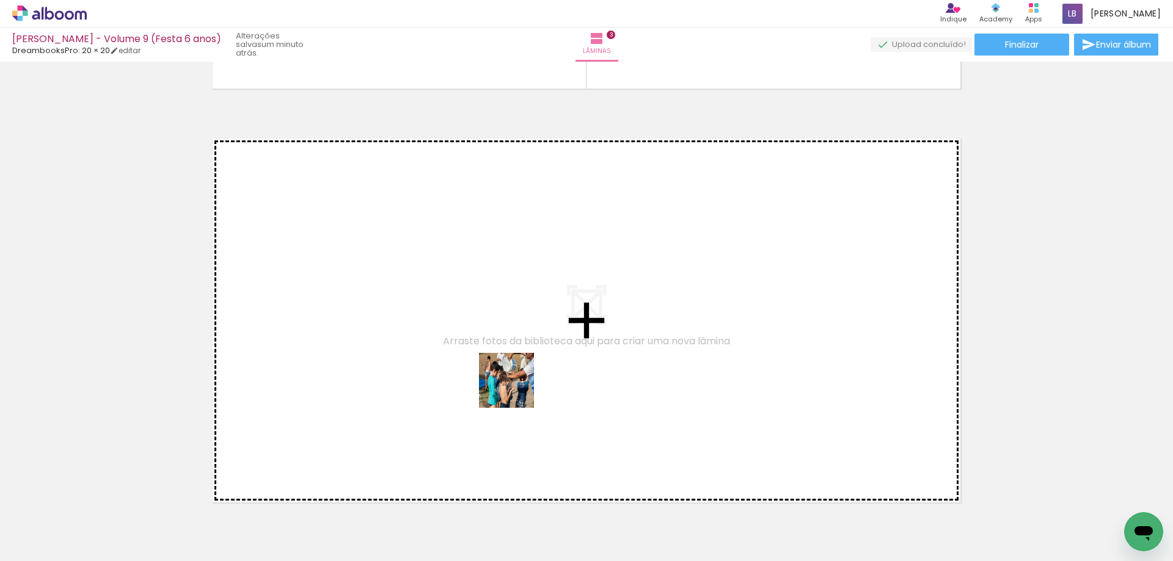
drag, startPoint x: 535, startPoint y: 524, endPoint x: 593, endPoint y: 519, distance: 58.2
click at [515, 389] on quentale-workspace at bounding box center [586, 280] width 1173 height 561
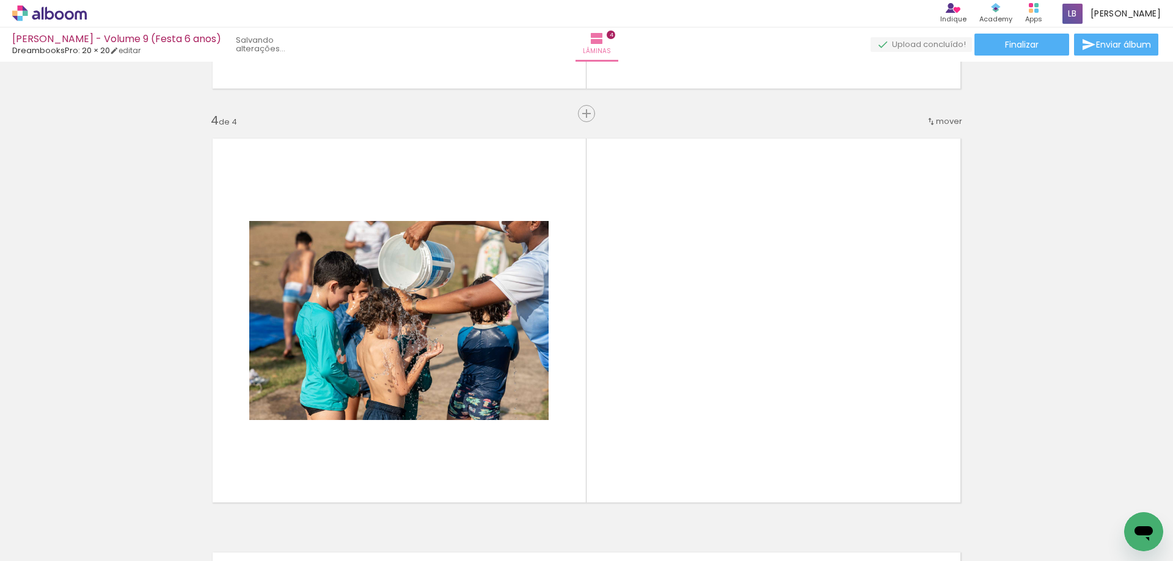
scroll to position [1258, 0]
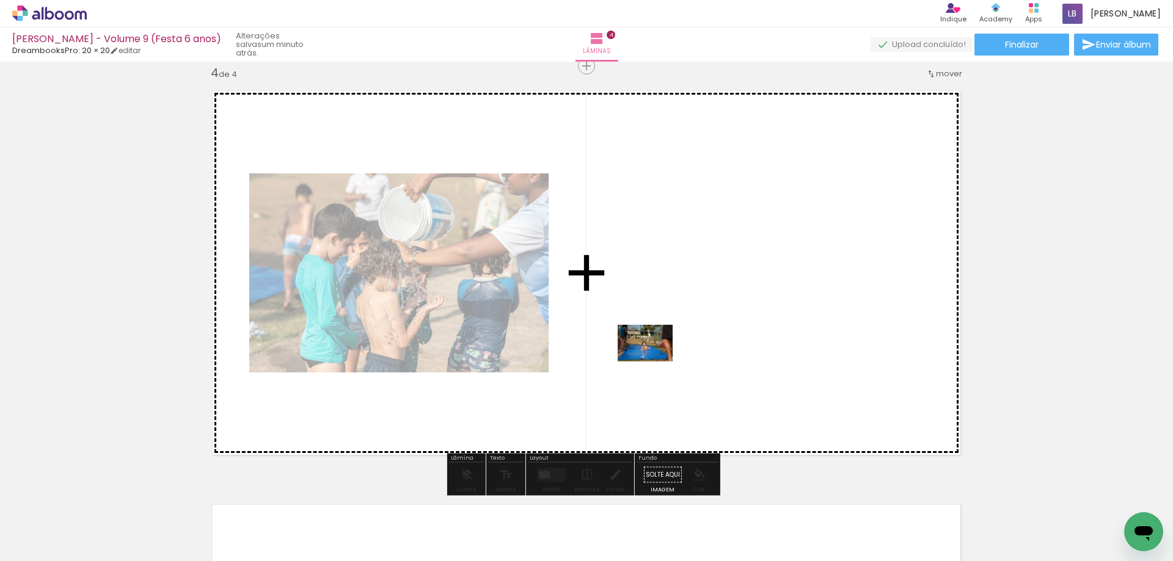
drag, startPoint x: 602, startPoint y: 529, endPoint x: 654, endPoint y: 362, distance: 175.2
click at [654, 362] on quentale-workspace at bounding box center [586, 280] width 1173 height 561
